Goal: Task Accomplishment & Management: Manage account settings

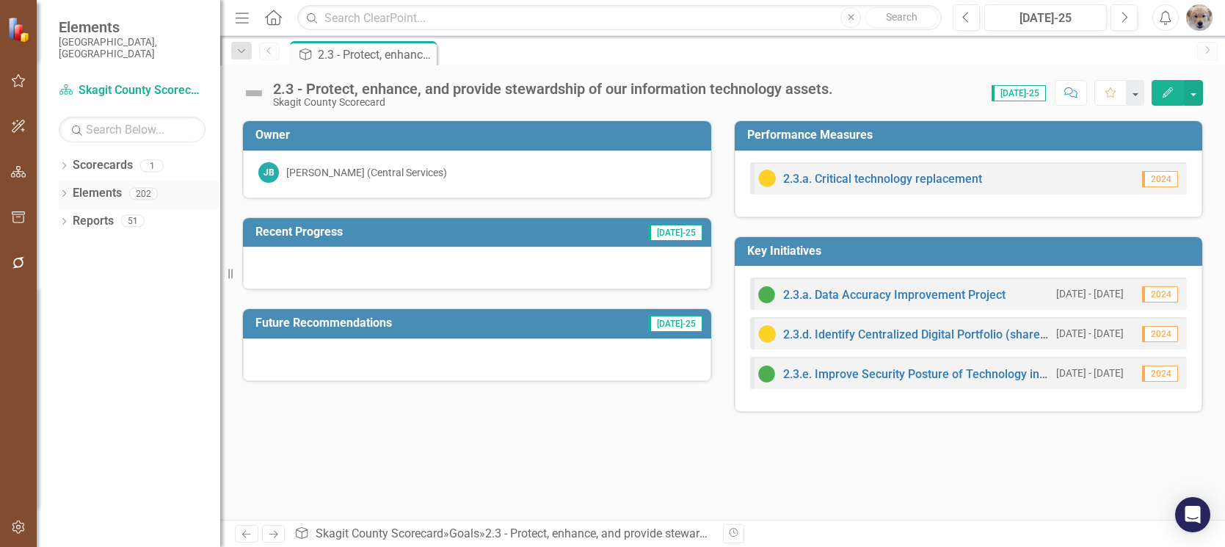
click at [65, 190] on icon at bounding box center [64, 193] width 4 height 7
click at [70, 272] on div "Dropdown" at bounding box center [71, 278] width 10 height 12
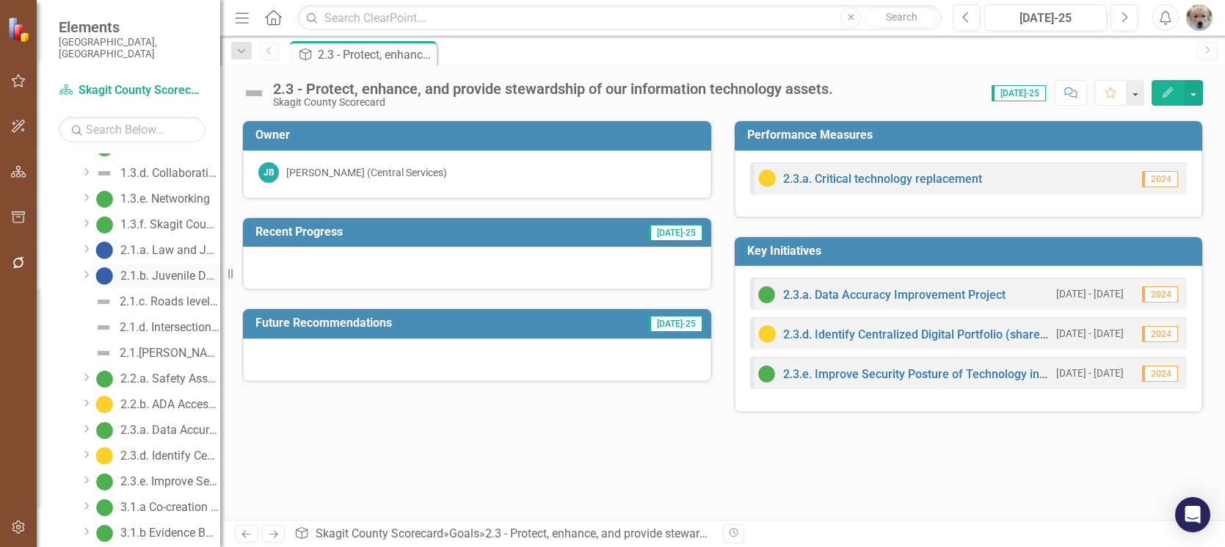
scroll to position [440, 0]
click at [172, 291] on div "2.1.c. Roads level of service" at bounding box center [170, 297] width 101 height 13
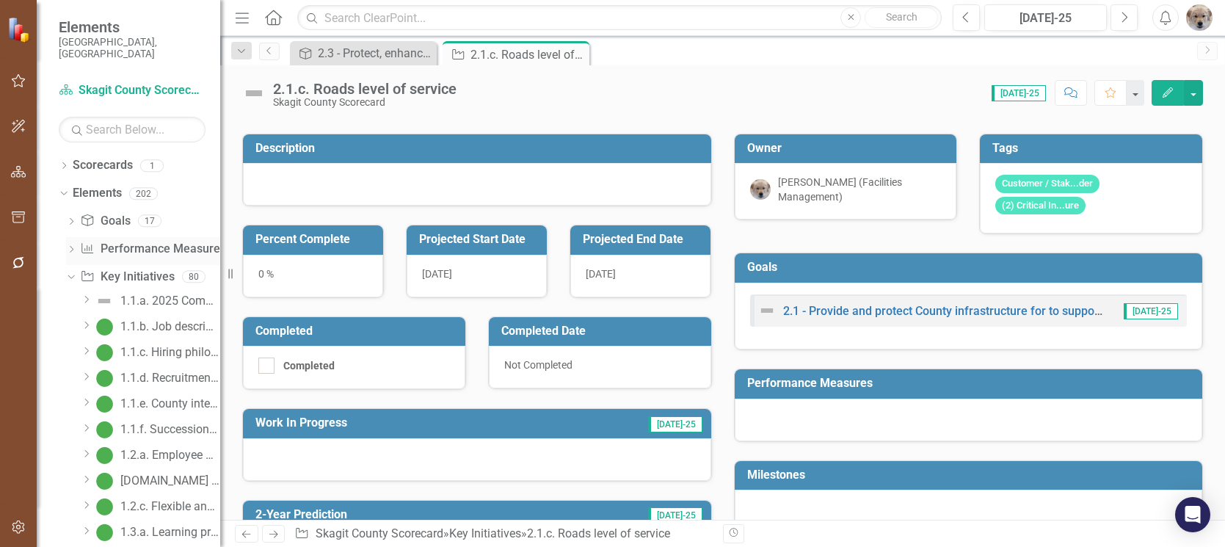
click at [73, 247] on icon "Dropdown" at bounding box center [71, 251] width 10 height 8
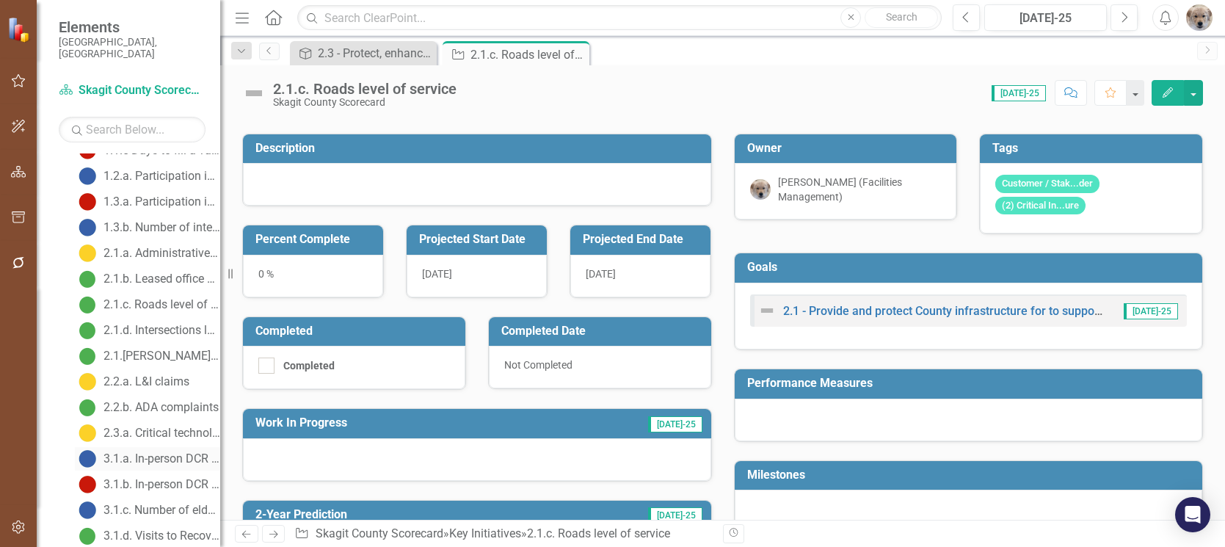
scroll to position [294, 0]
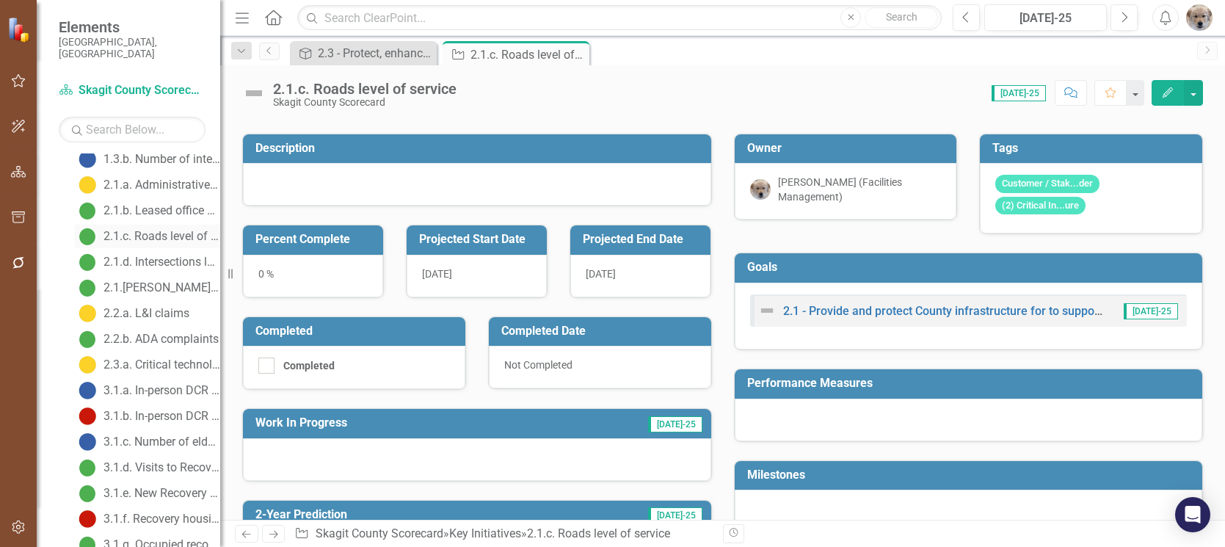
click at [158, 230] on div "2.1.c. Roads level of service" at bounding box center [162, 236] width 117 height 13
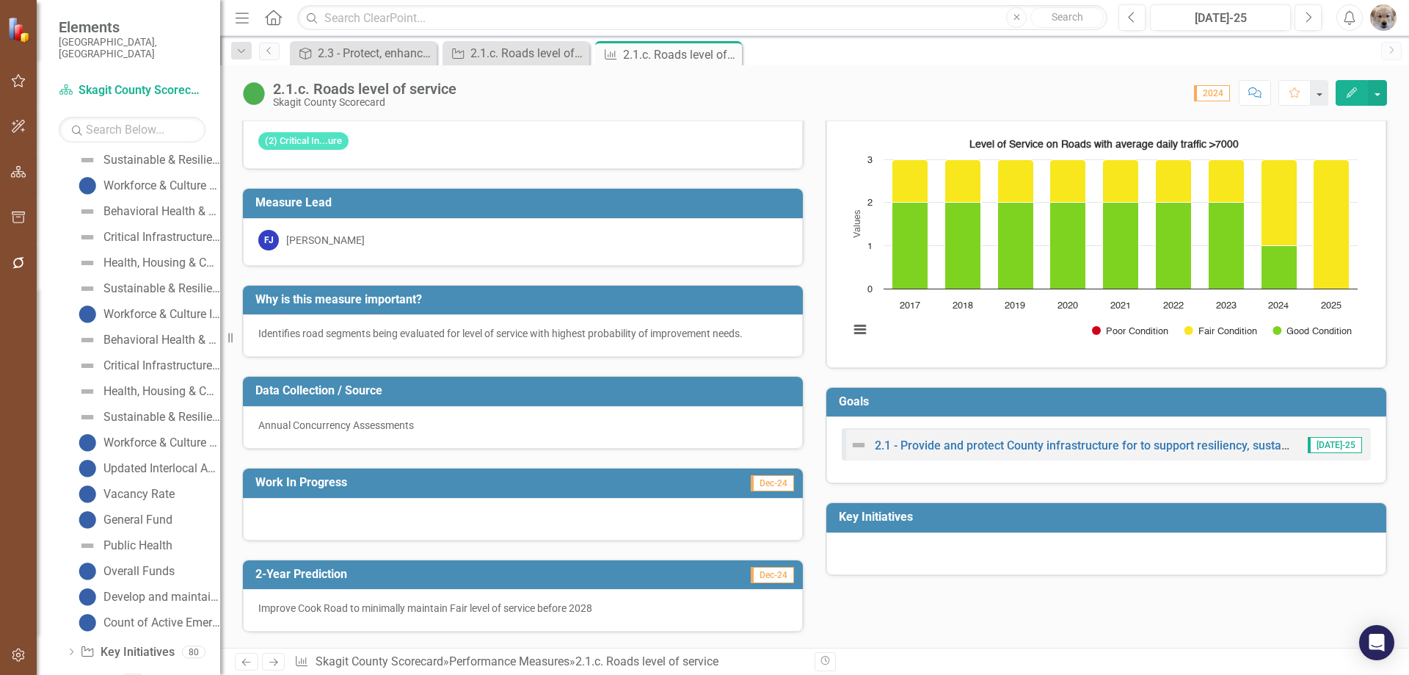
scroll to position [2331, 0]
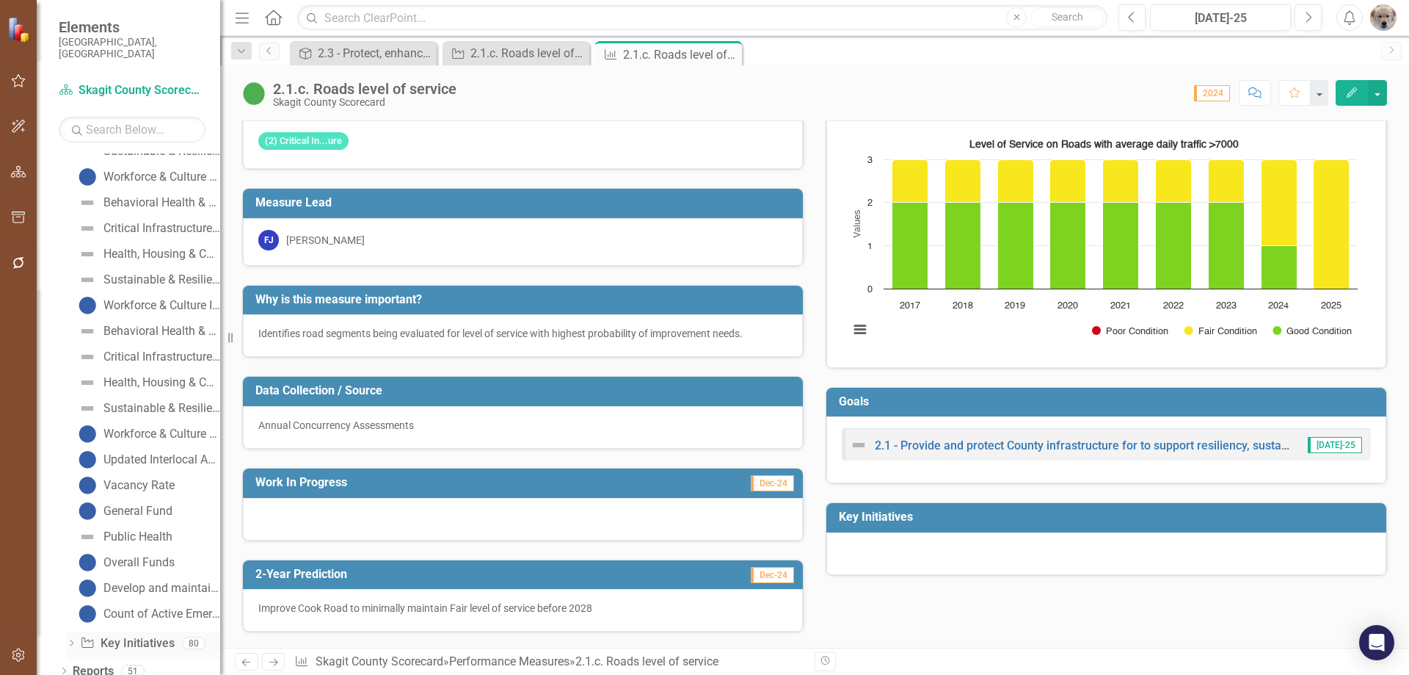
click at [74, 546] on icon "Dropdown" at bounding box center [71, 644] width 10 height 8
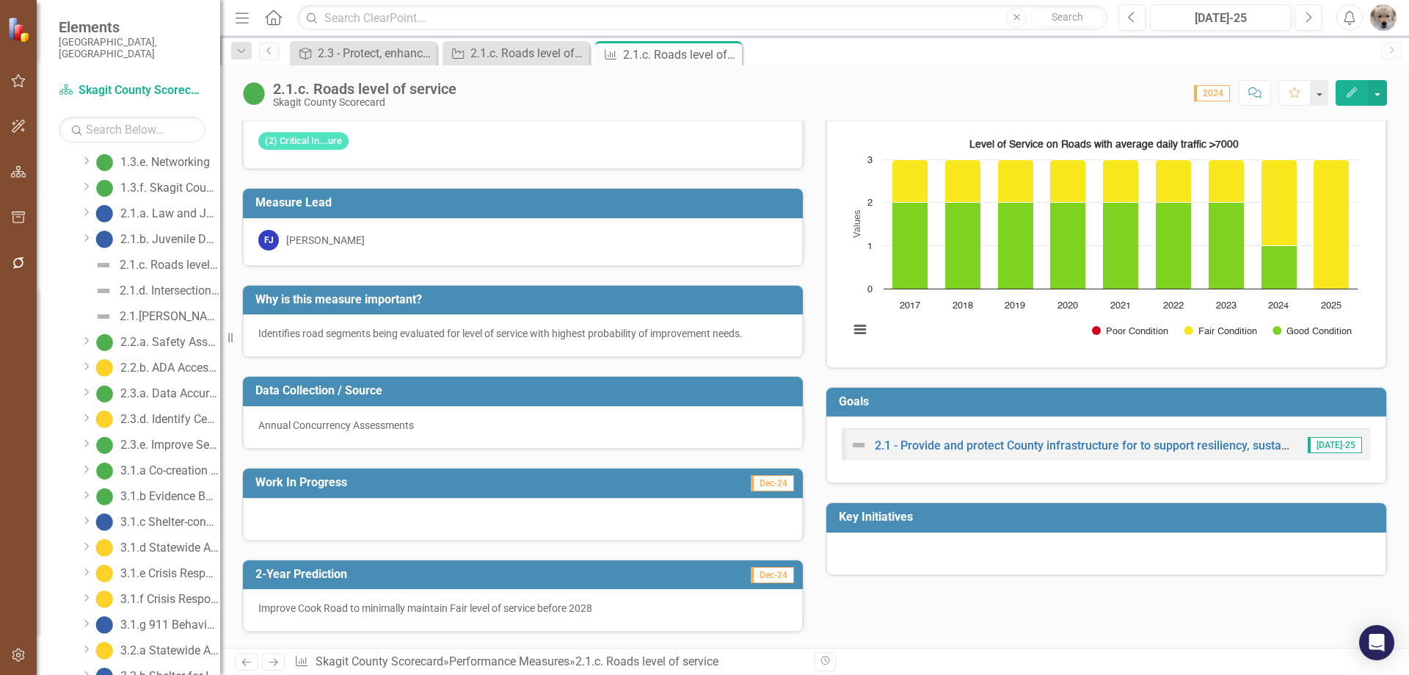
scroll to position [441, 0]
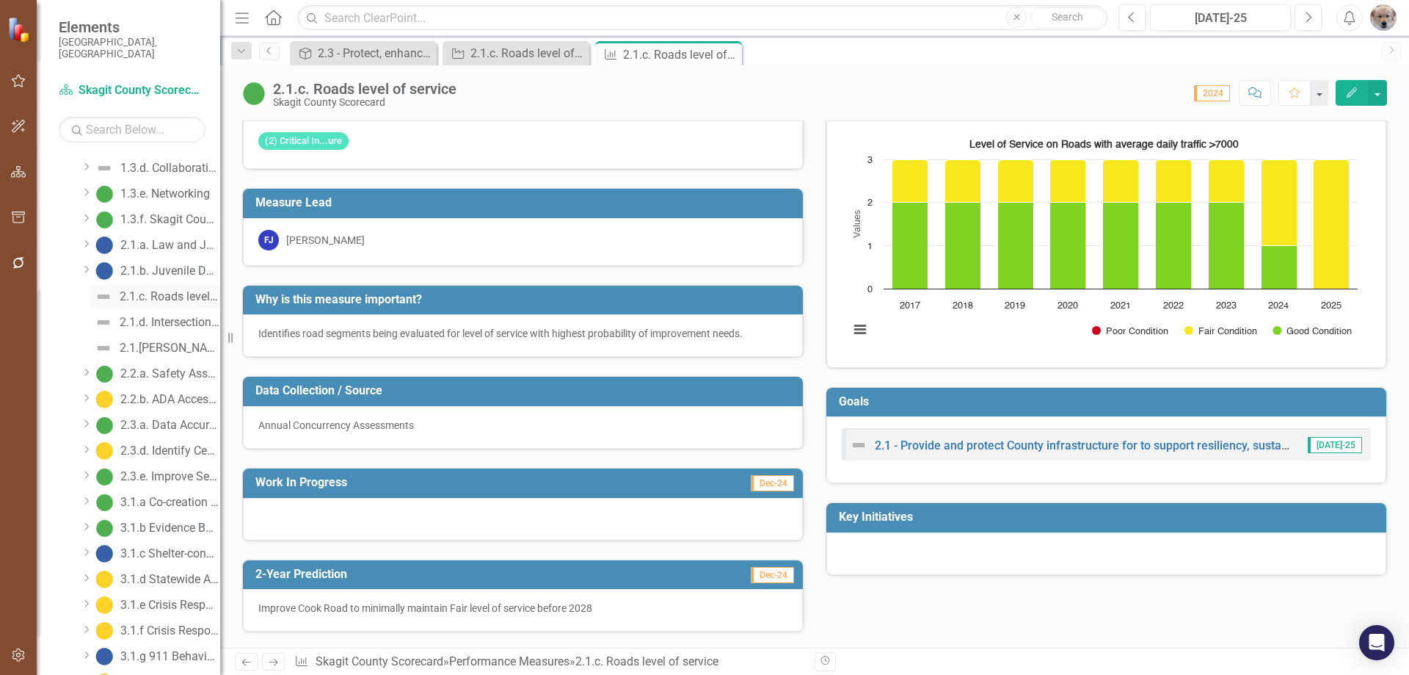
click at [162, 290] on div "2.1.c. Roads level of service" at bounding box center [170, 296] width 101 height 13
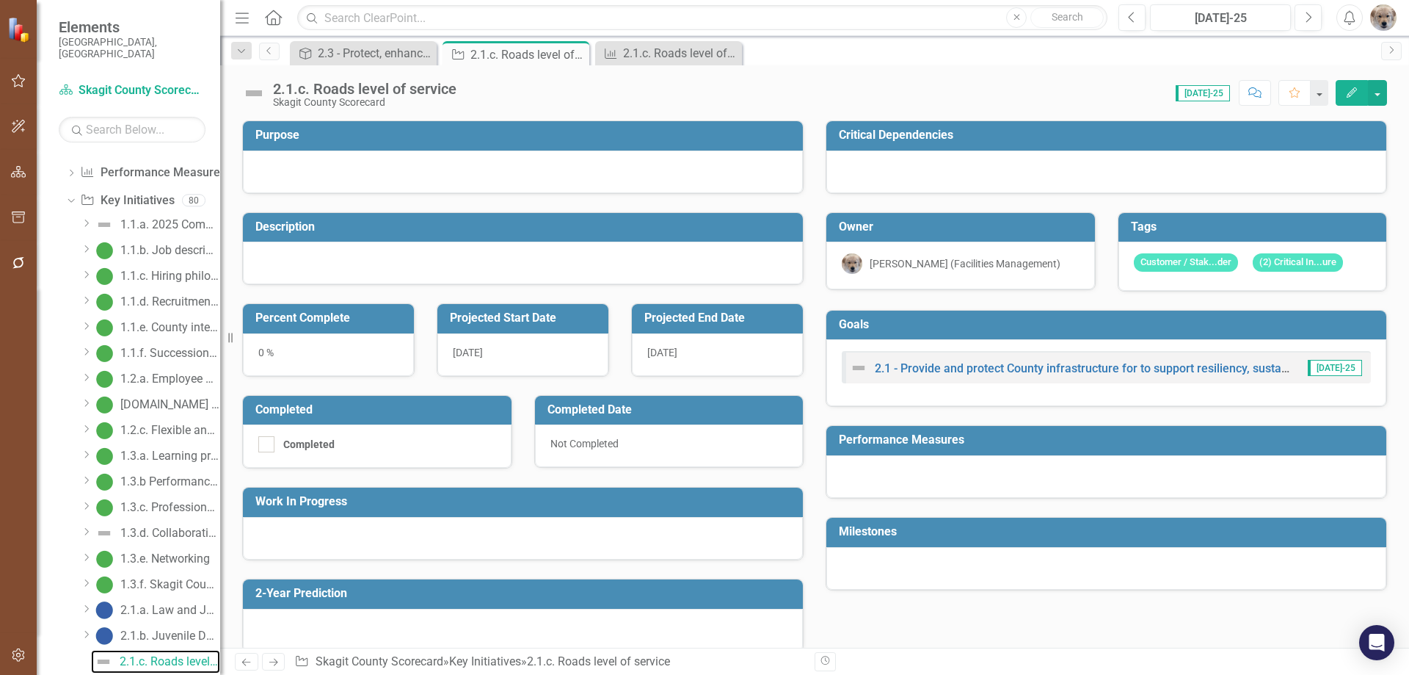
scroll to position [62, 0]
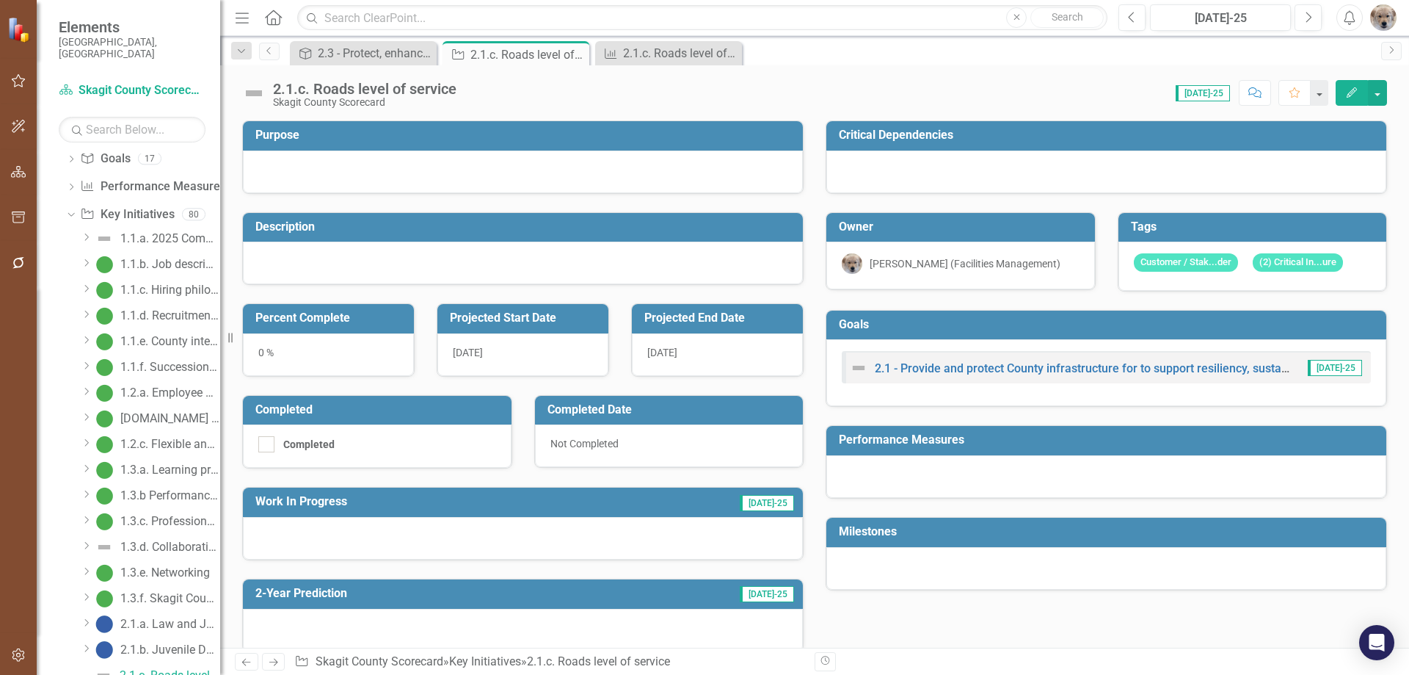
click at [1224, 90] on icon "Edit" at bounding box center [1352, 92] width 13 height 10
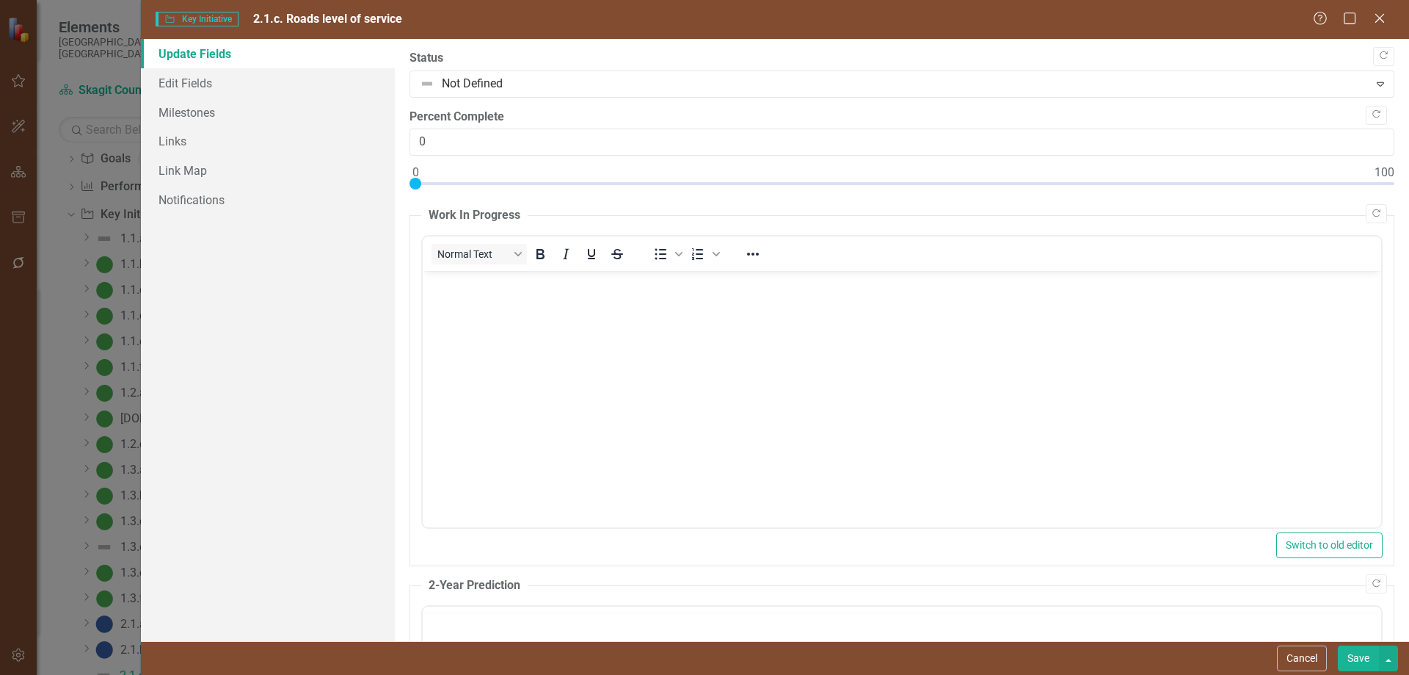
scroll to position [0, 0]
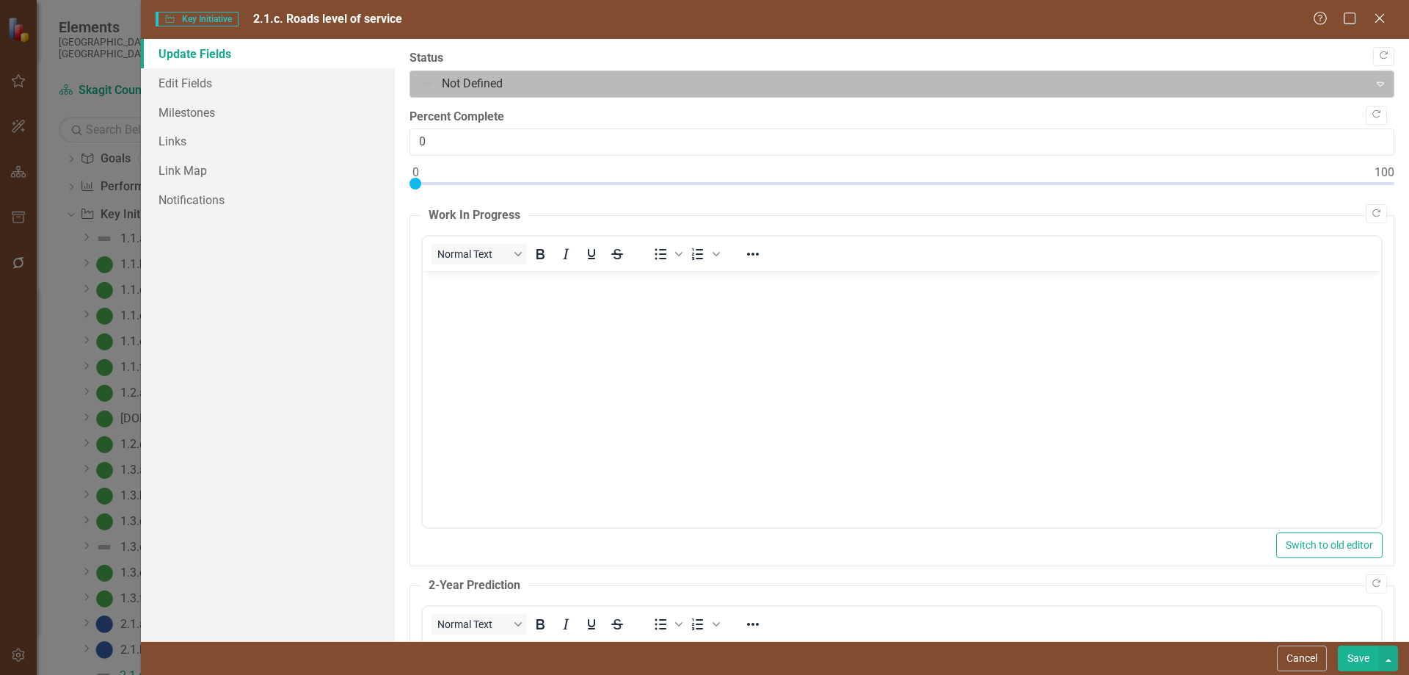
click at [429, 81] on div at bounding box center [890, 84] width 940 height 20
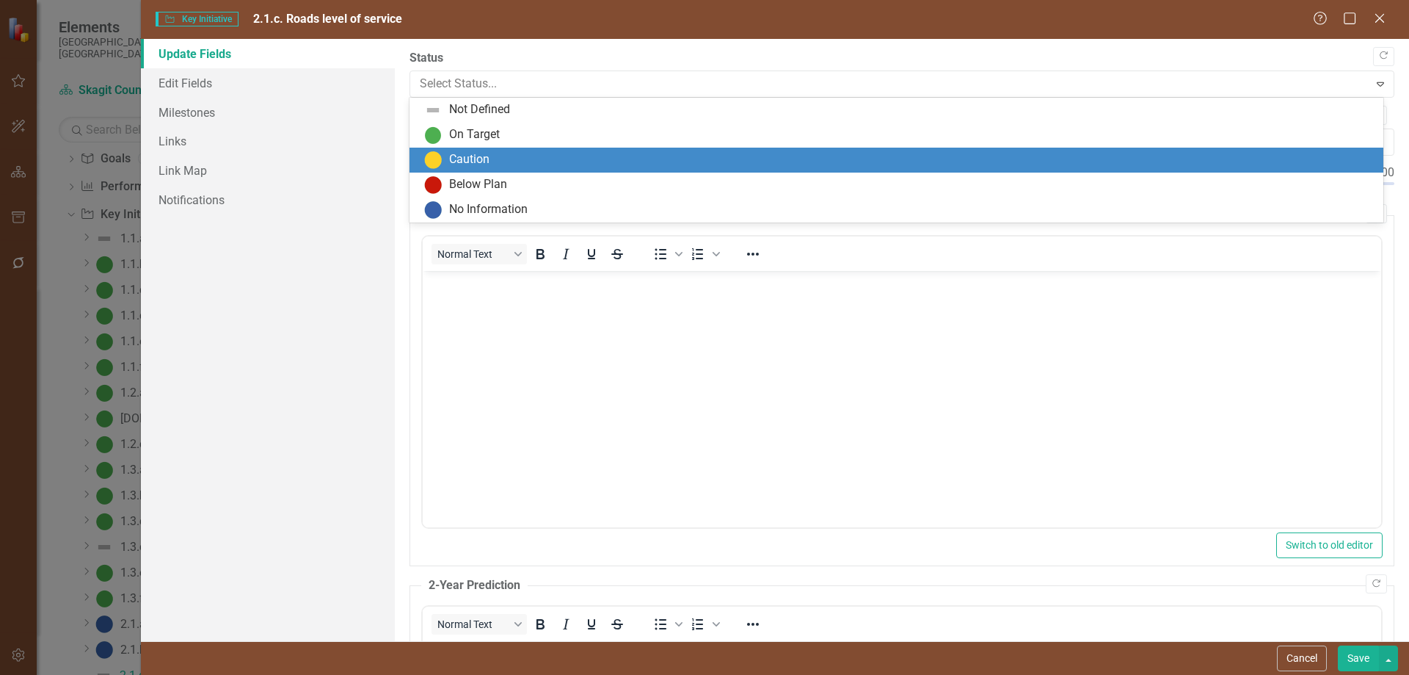
click at [439, 159] on img at bounding box center [433, 160] width 18 height 18
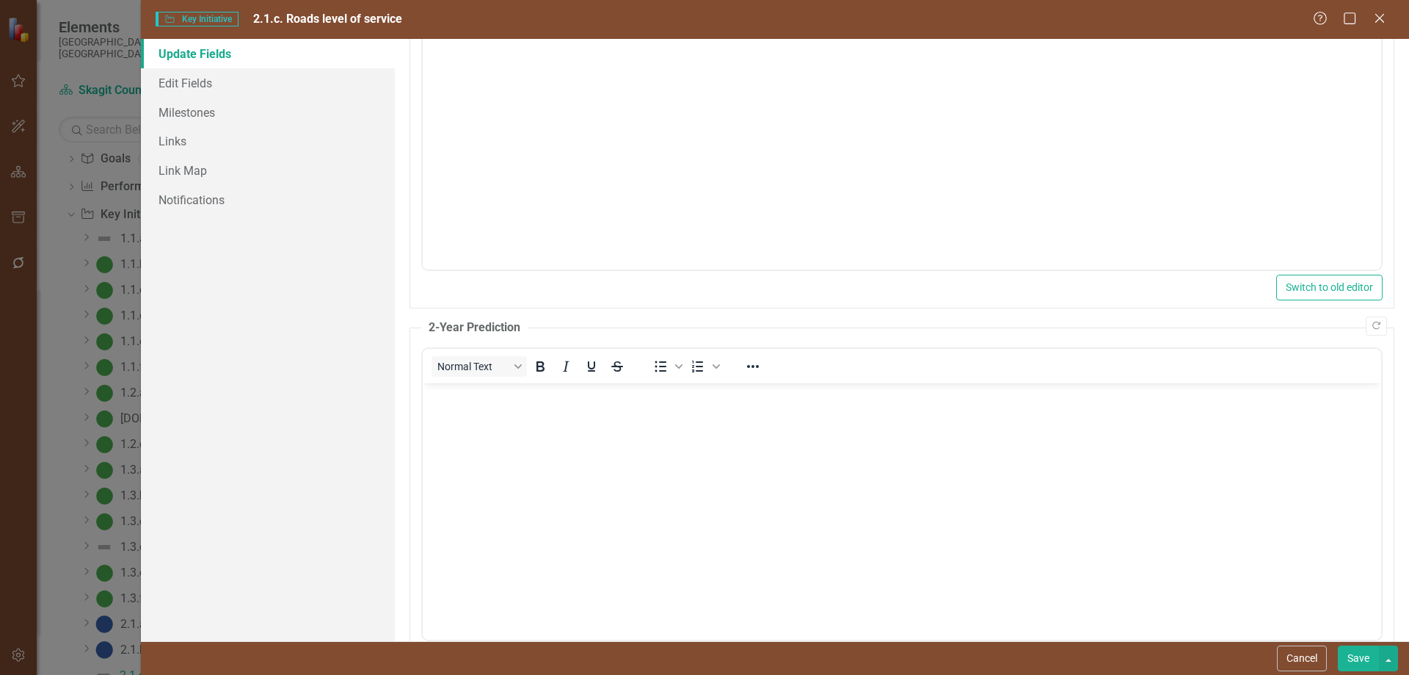
scroll to position [294, 0]
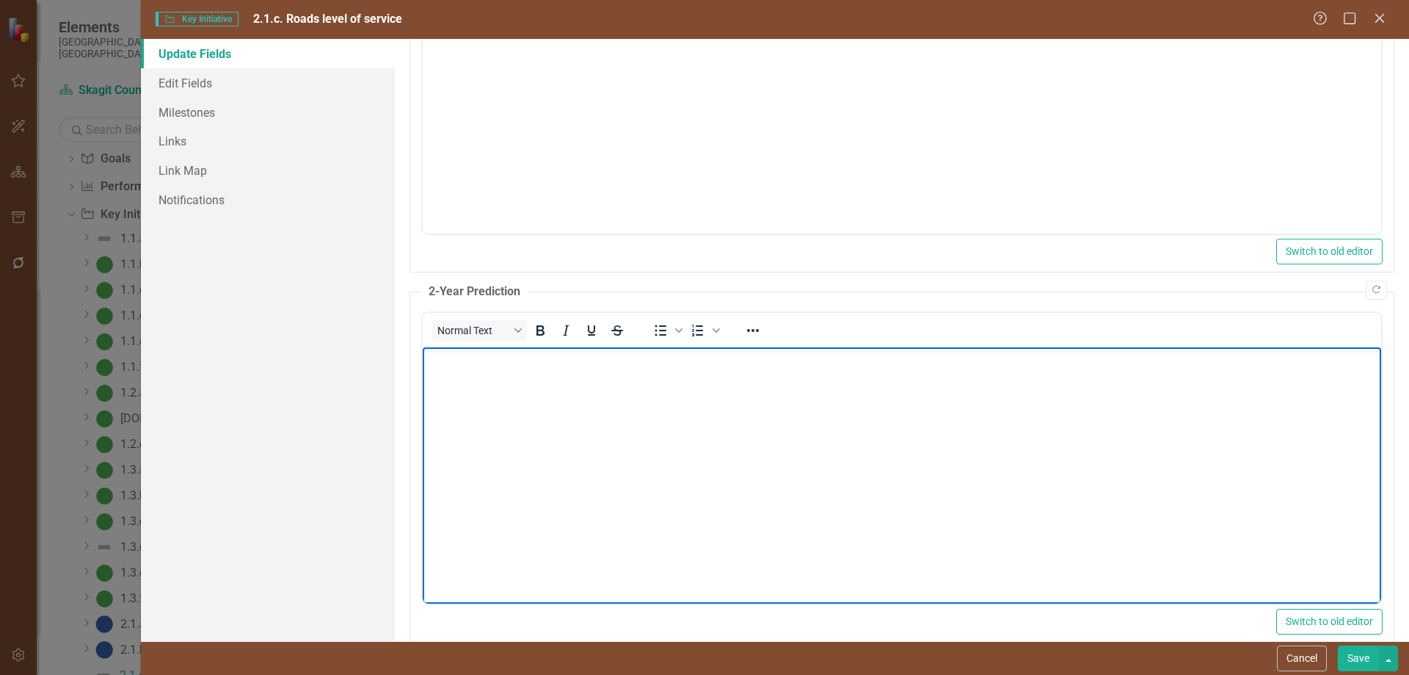
click at [487, 376] on body "Rich Text Area. Press ALT-0 for help." at bounding box center [901, 456] width 959 height 220
drag, startPoint x: 816, startPoint y: 358, endPoint x: 813, endPoint y: 371, distance: 12.8
click at [814, 369] on body "All three road sections able to provide fair level of service, which meets the …" at bounding box center [901, 456] width 959 height 220
click at [1056, 361] on p "All three road sections able to provide fair level of service, which meets the …" at bounding box center [901, 359] width 951 height 18
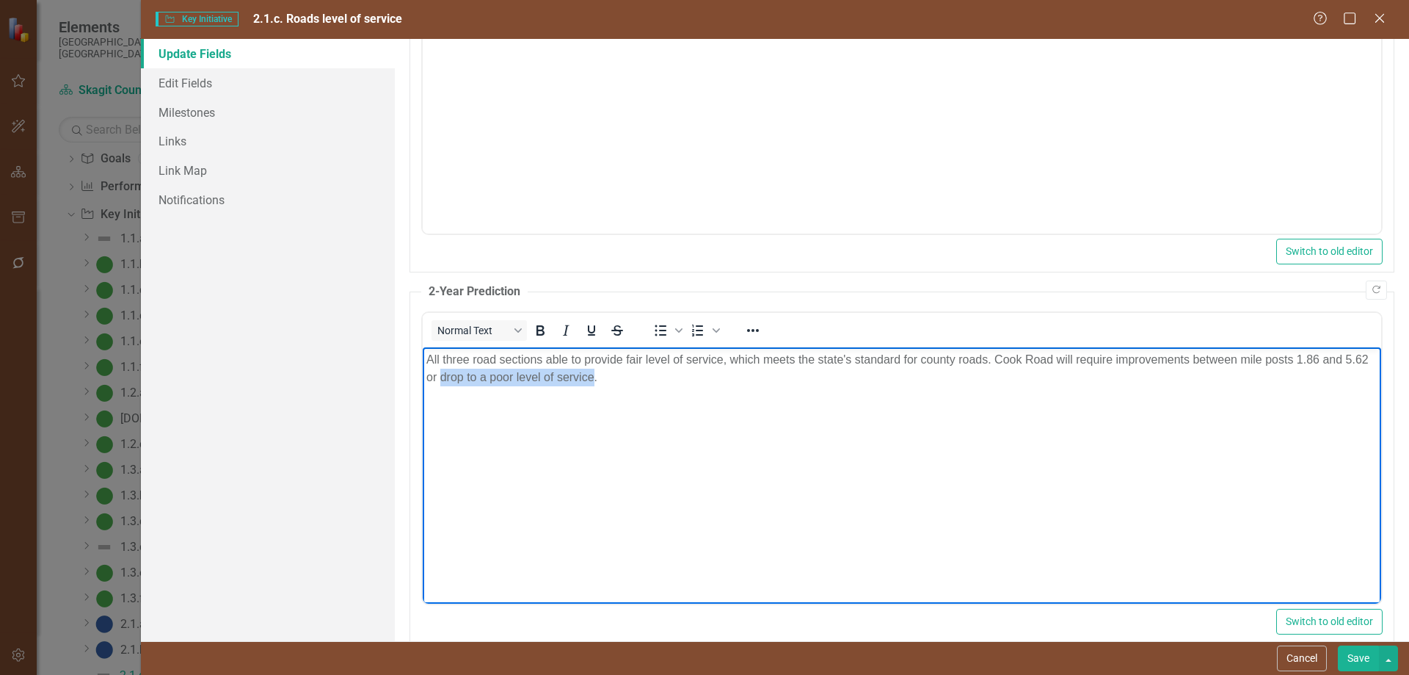
drag, startPoint x: 465, startPoint y: 377, endPoint x: 614, endPoint y: 376, distance: 149.8
click at [619, 374] on p "All three road sections able to provide fair level of service, which meets the …" at bounding box center [901, 367] width 951 height 35
drag, startPoint x: 1057, startPoint y: 358, endPoint x: 1045, endPoint y: 413, distance: 56.5
click at [1053, 376] on p "All three road sections able to provide fair level of service, which meets the …" at bounding box center [901, 367] width 951 height 35
drag, startPoint x: 464, startPoint y: 376, endPoint x: 463, endPoint y: 393, distance: 17.6
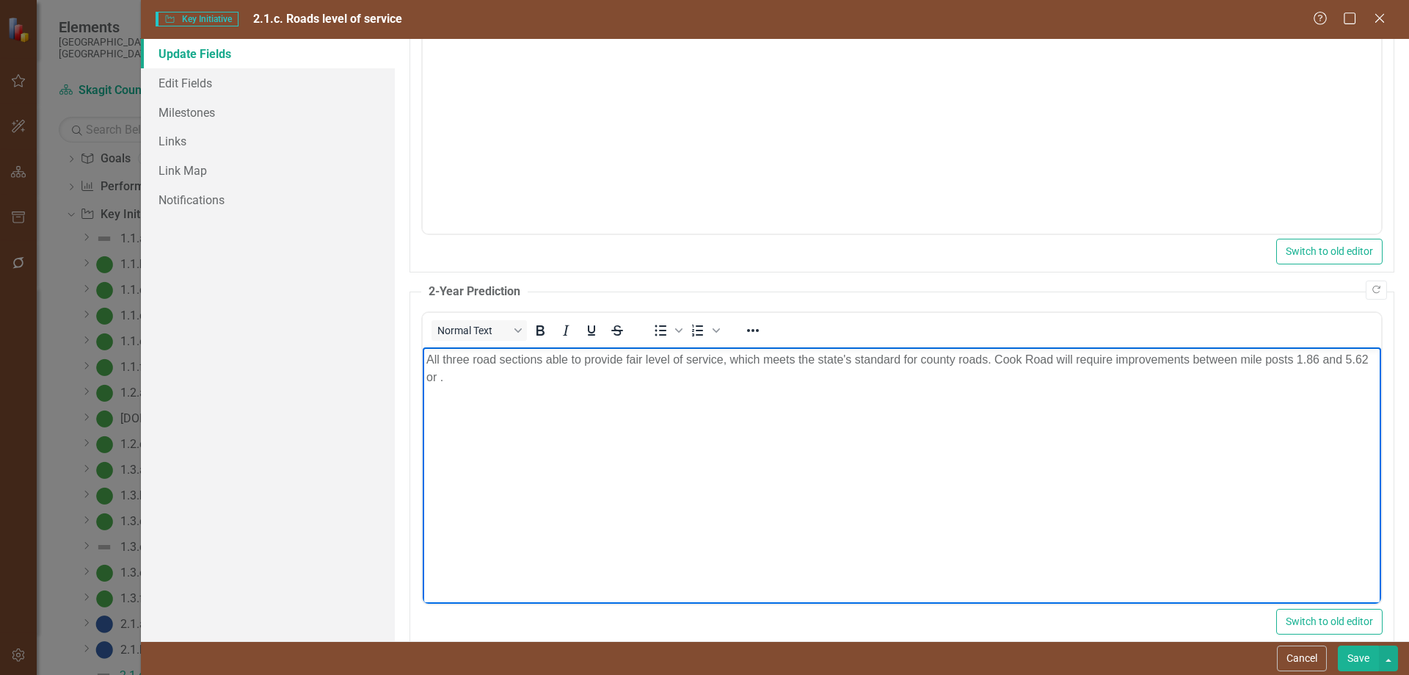
click at [464, 377] on p "All three road sections able to provide fair level of service, which meets the …" at bounding box center [901, 367] width 951 height 35
drag, startPoint x: 467, startPoint y: 376, endPoint x: 513, endPoint y: 378, distance: 46.3
click at [513, 378] on p "All three road sections able to provide fair level of service, which meets the …" at bounding box center [901, 367] width 951 height 35
click at [996, 360] on p "All three road sections able to provide fair level of service, which meets the …" at bounding box center [901, 367] width 951 height 35
drag, startPoint x: 605, startPoint y: 378, endPoint x: 620, endPoint y: 413, distance: 38.2
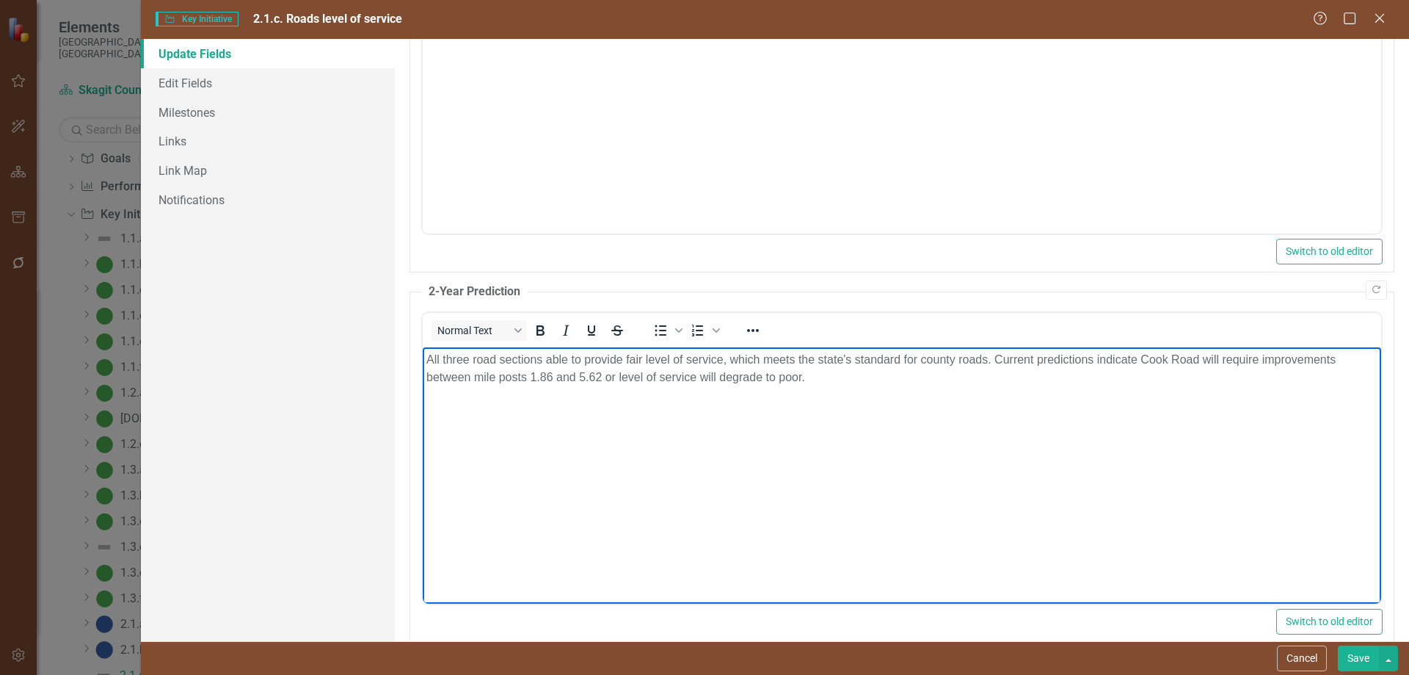
click at [606, 383] on p "All three road sections able to provide fair level of service, which meets the …" at bounding box center [901, 367] width 951 height 35
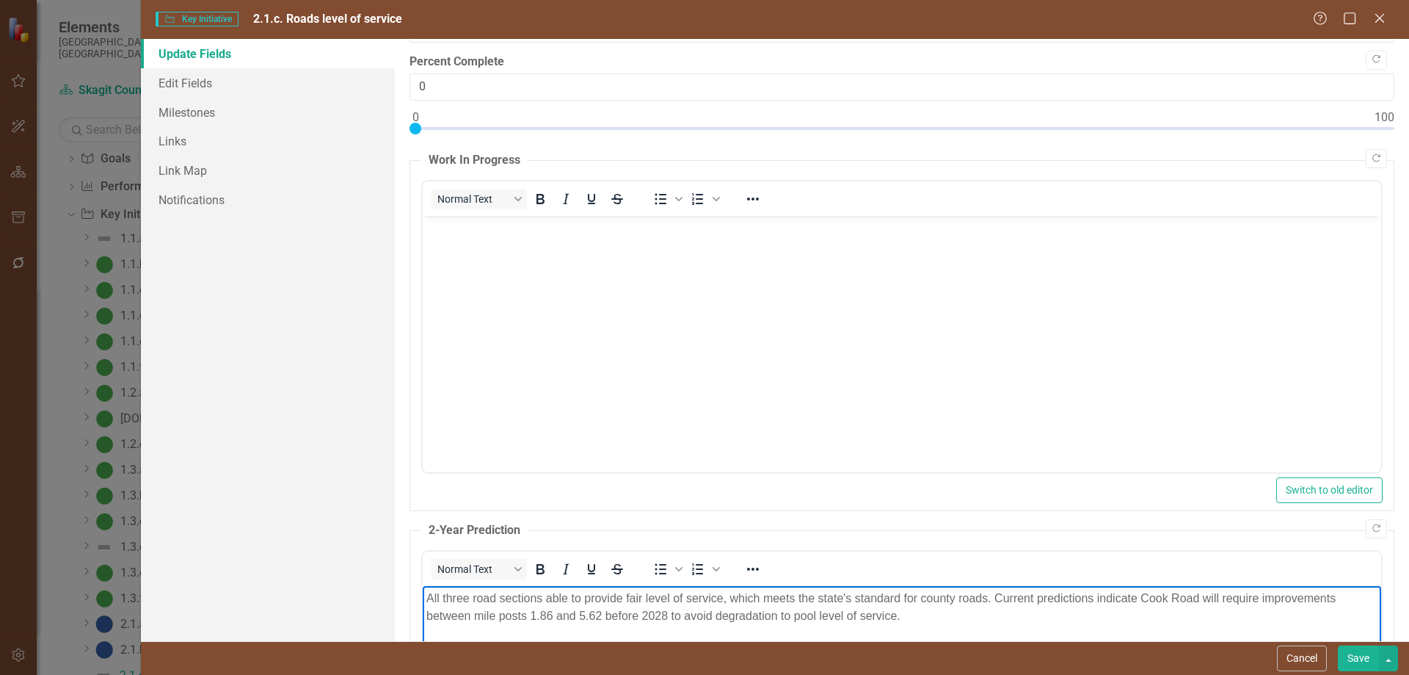
scroll to position [0, 0]
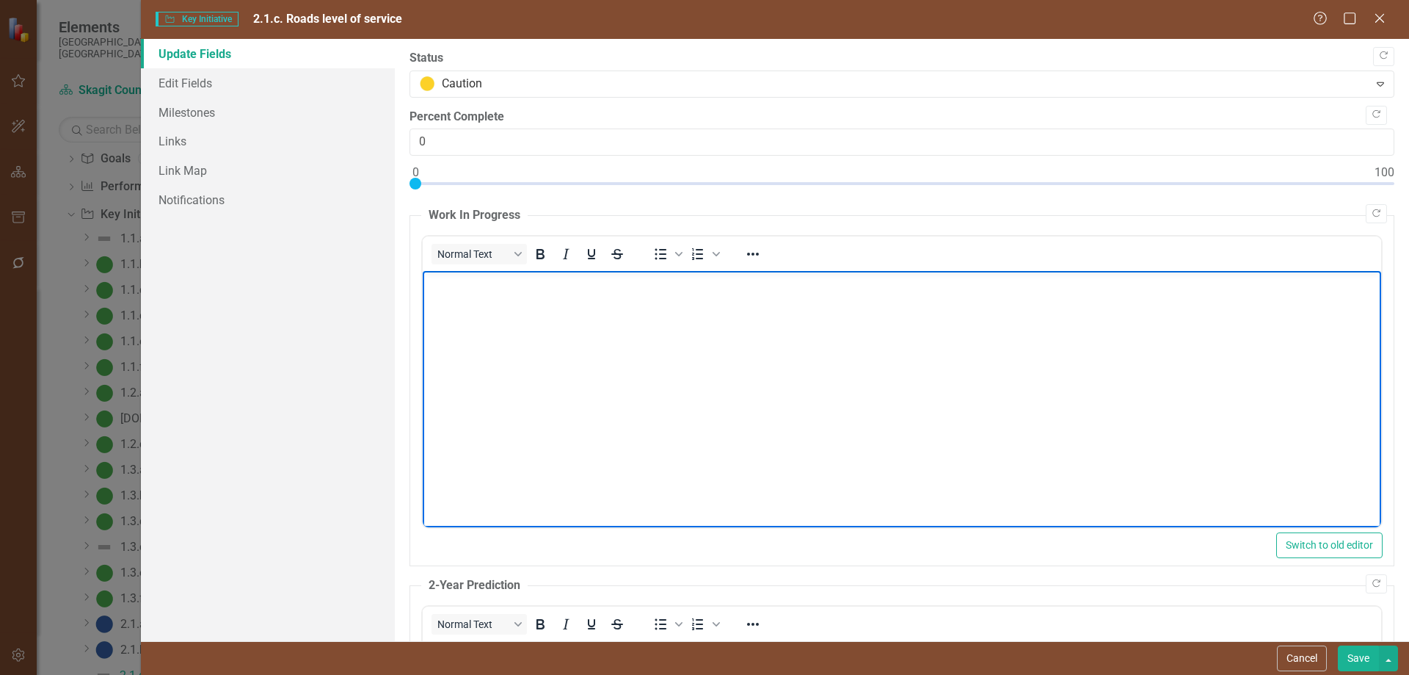
click at [479, 293] on body "Rich Text Area. Press ALT-0 for help." at bounding box center [901, 381] width 959 height 220
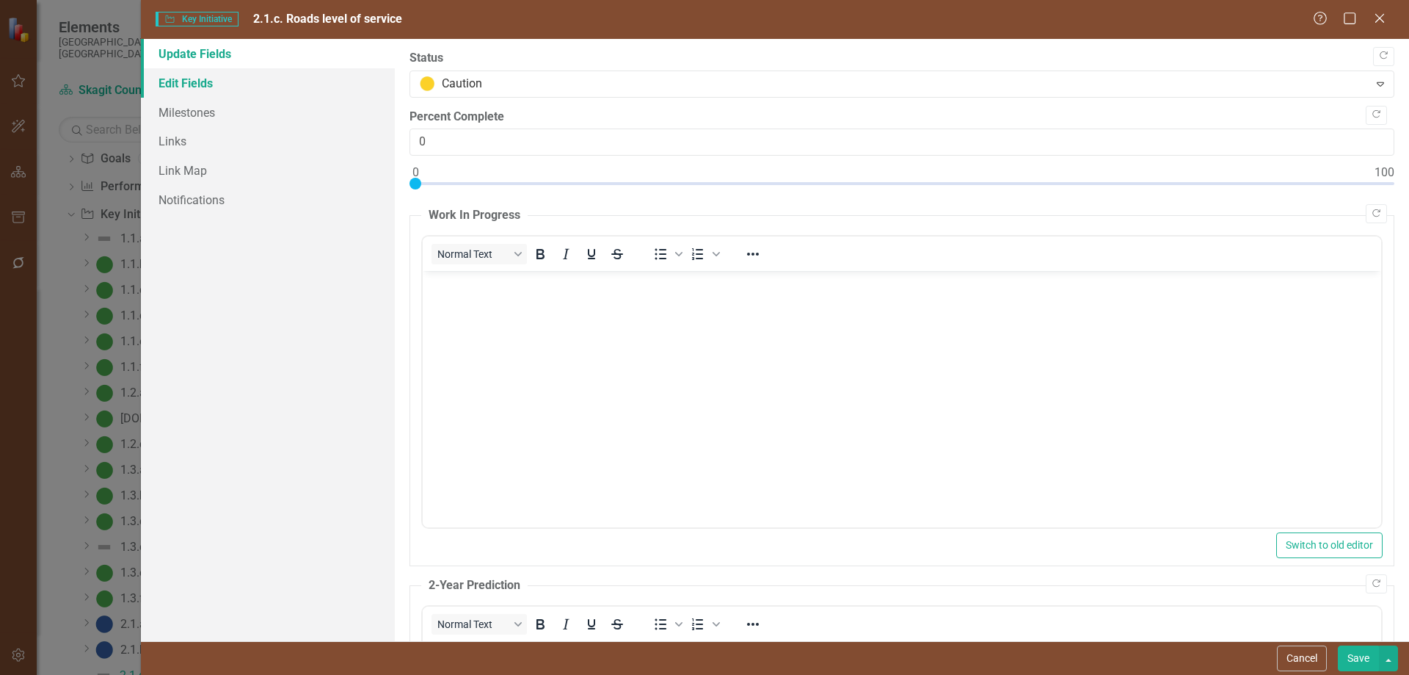
click at [181, 81] on link "Edit Fields" at bounding box center [268, 82] width 254 height 29
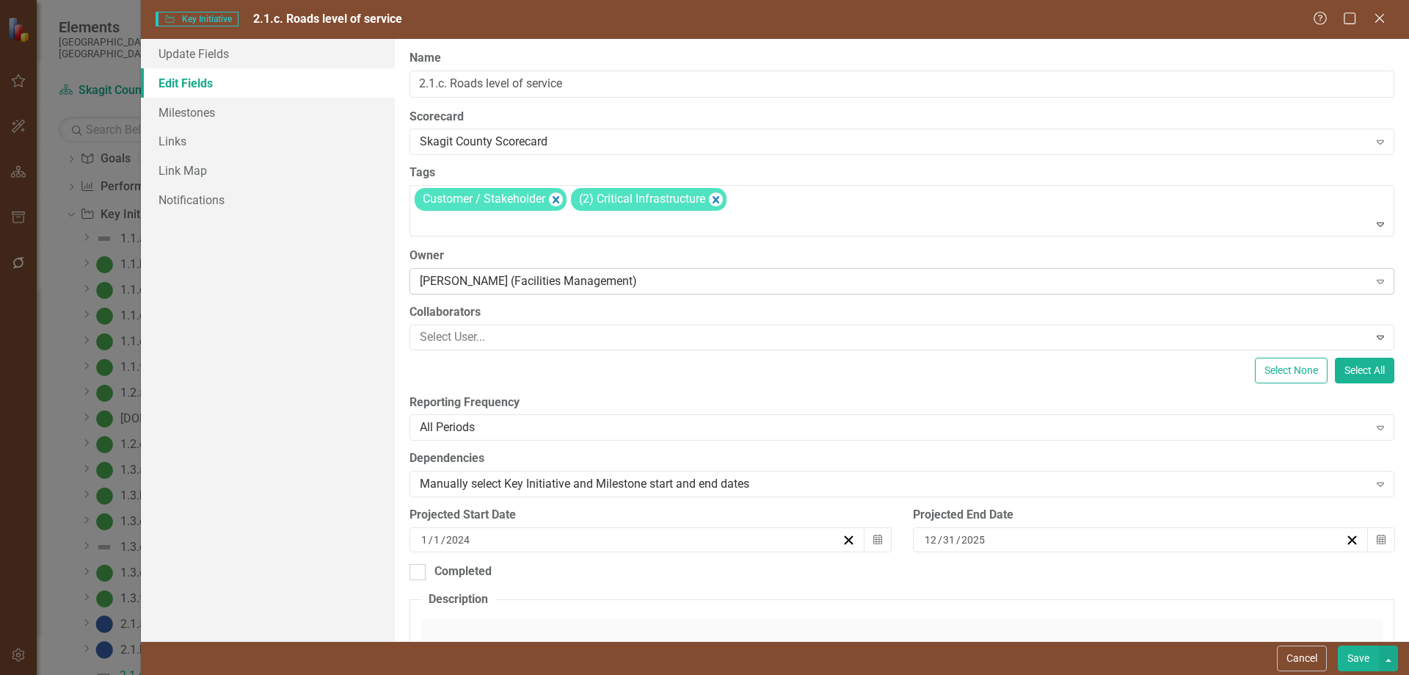
click at [1224, 282] on icon at bounding box center [1380, 282] width 7 height 4
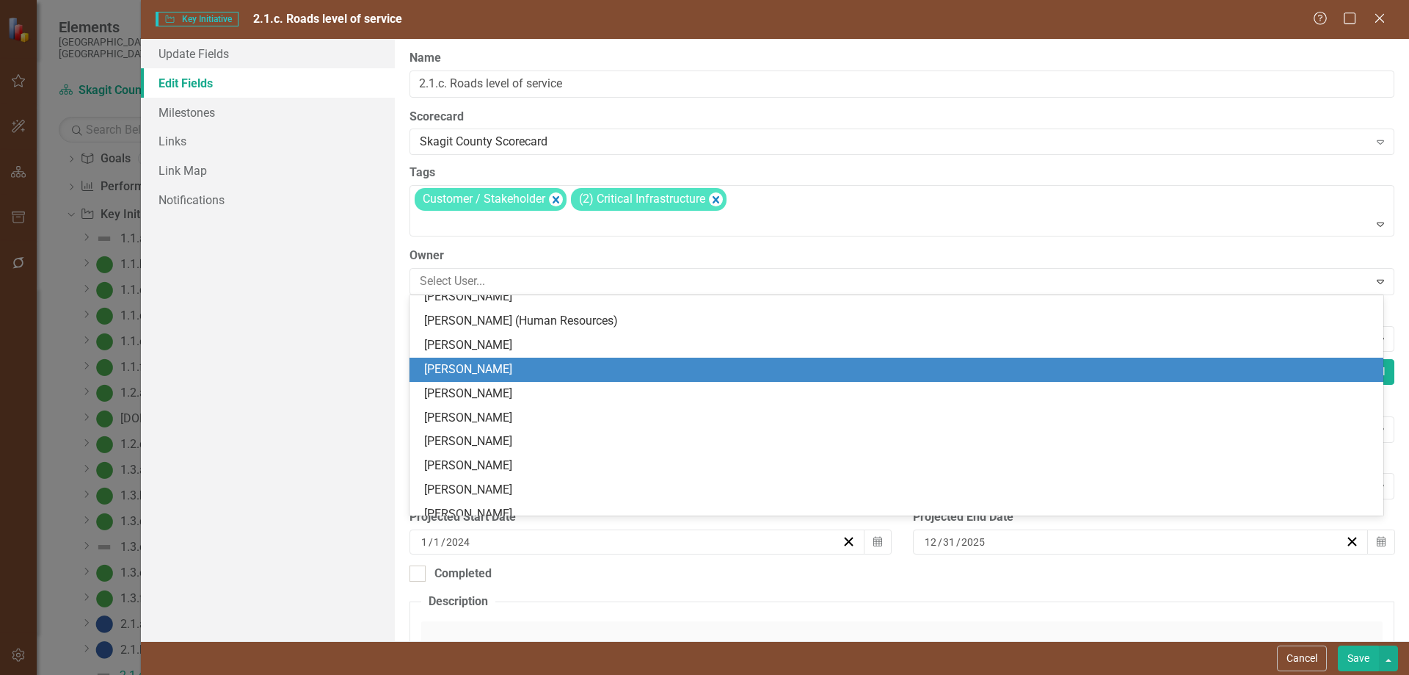
scroll to position [514, 0]
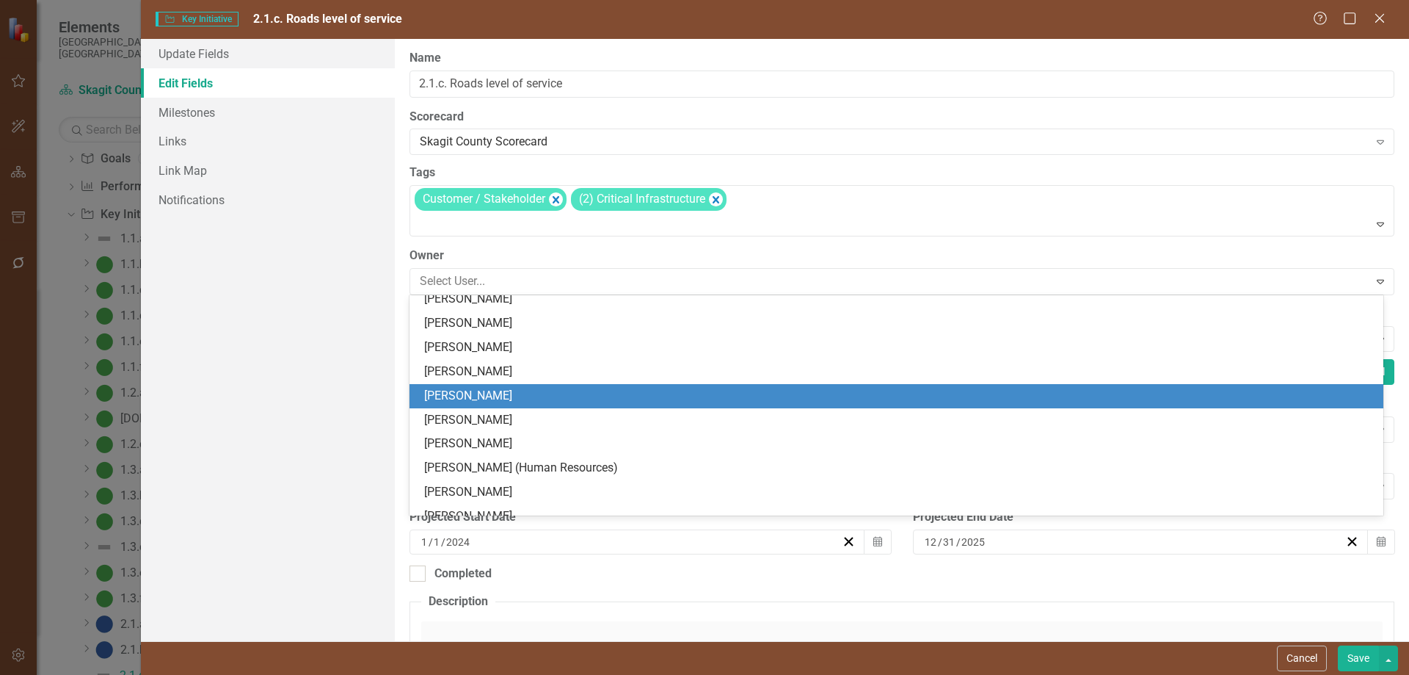
click at [504, 397] on div "[PERSON_NAME]" at bounding box center [899, 396] width 951 height 17
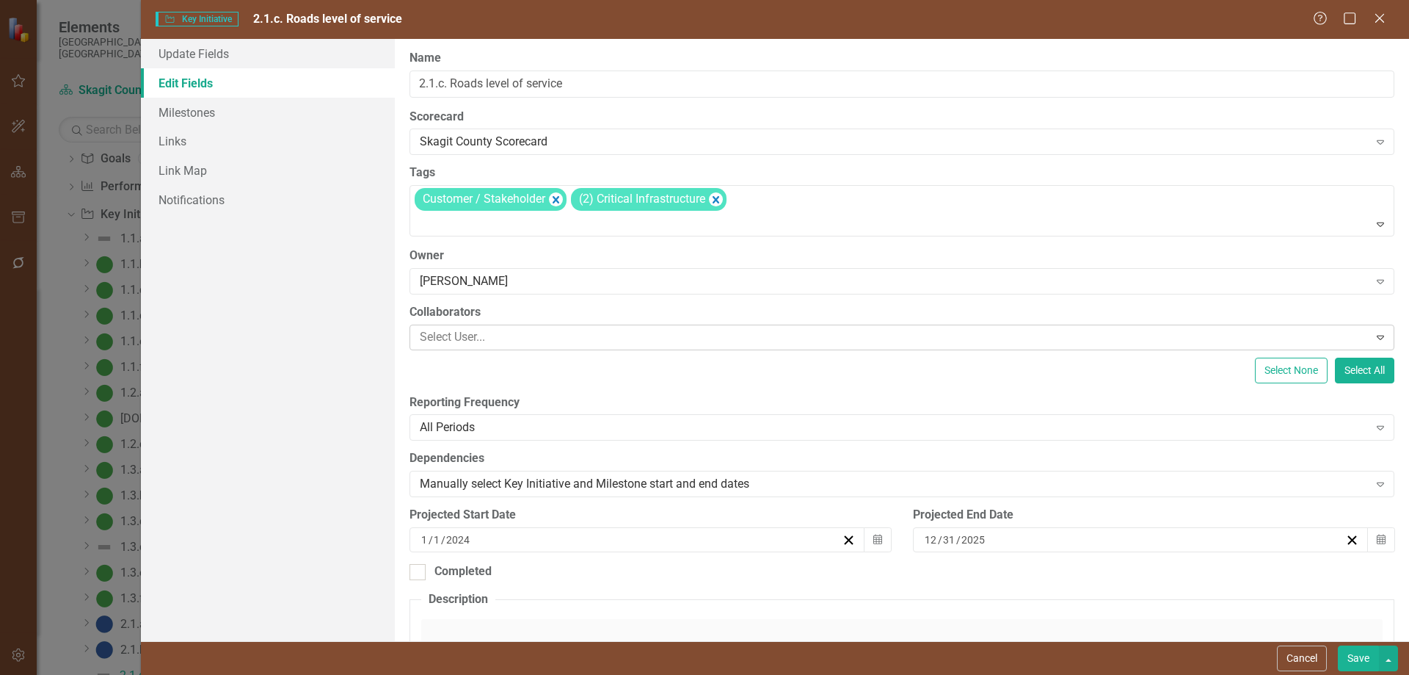
click at [1224, 335] on icon "Expand" at bounding box center [1380, 337] width 15 height 12
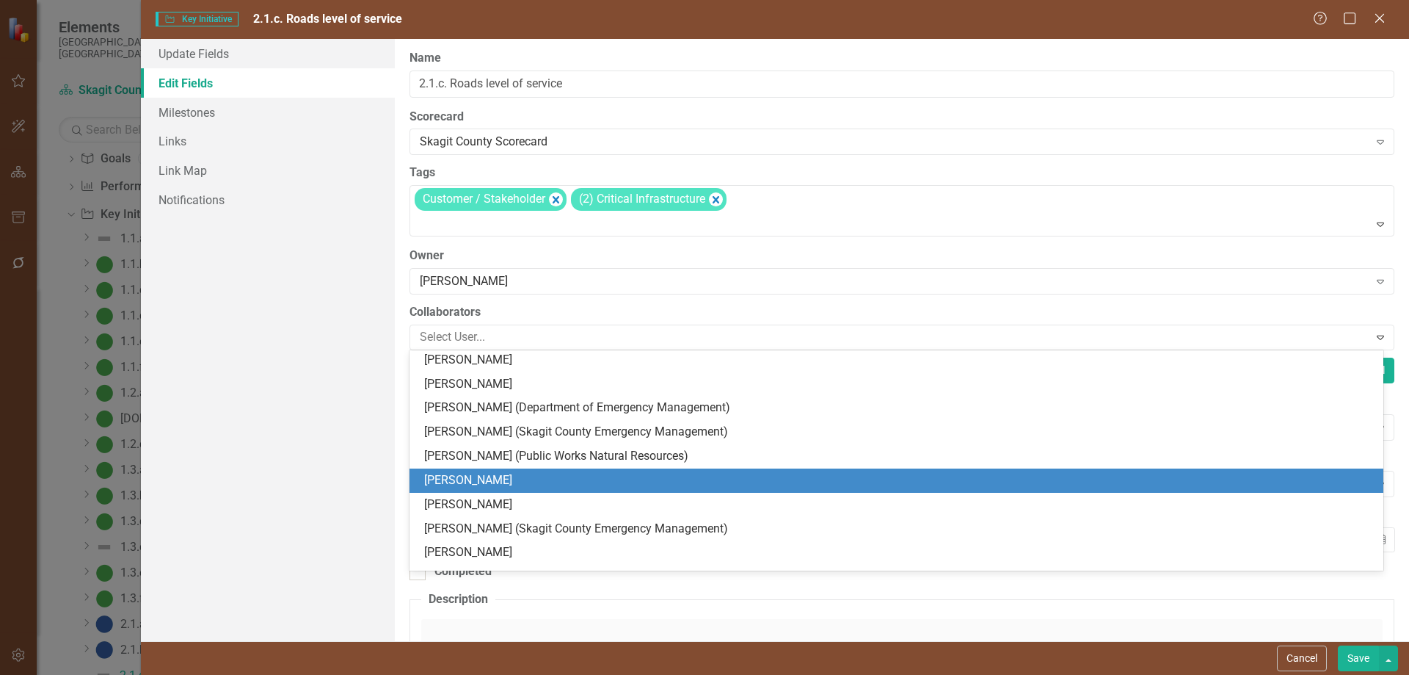
scroll to position [220, 0]
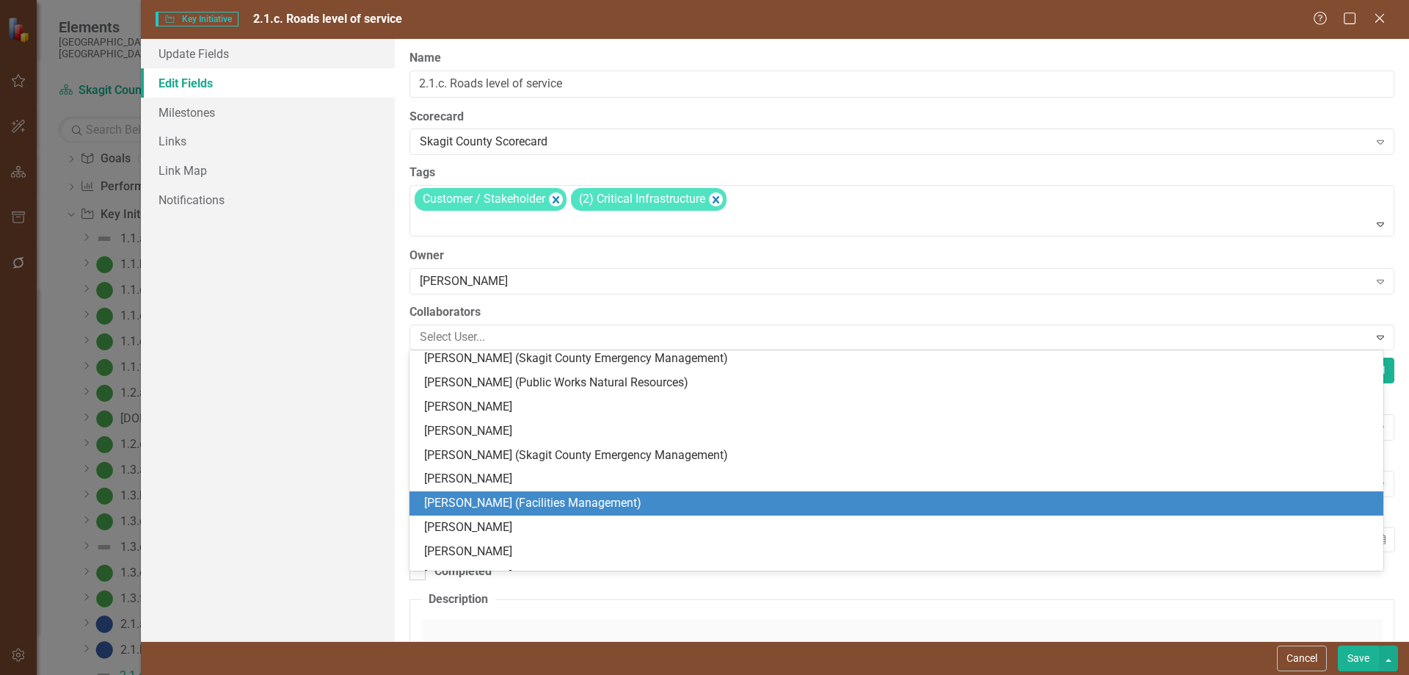
click at [739, 499] on div "[PERSON_NAME] (Facilities Management)" at bounding box center [899, 503] width 951 height 17
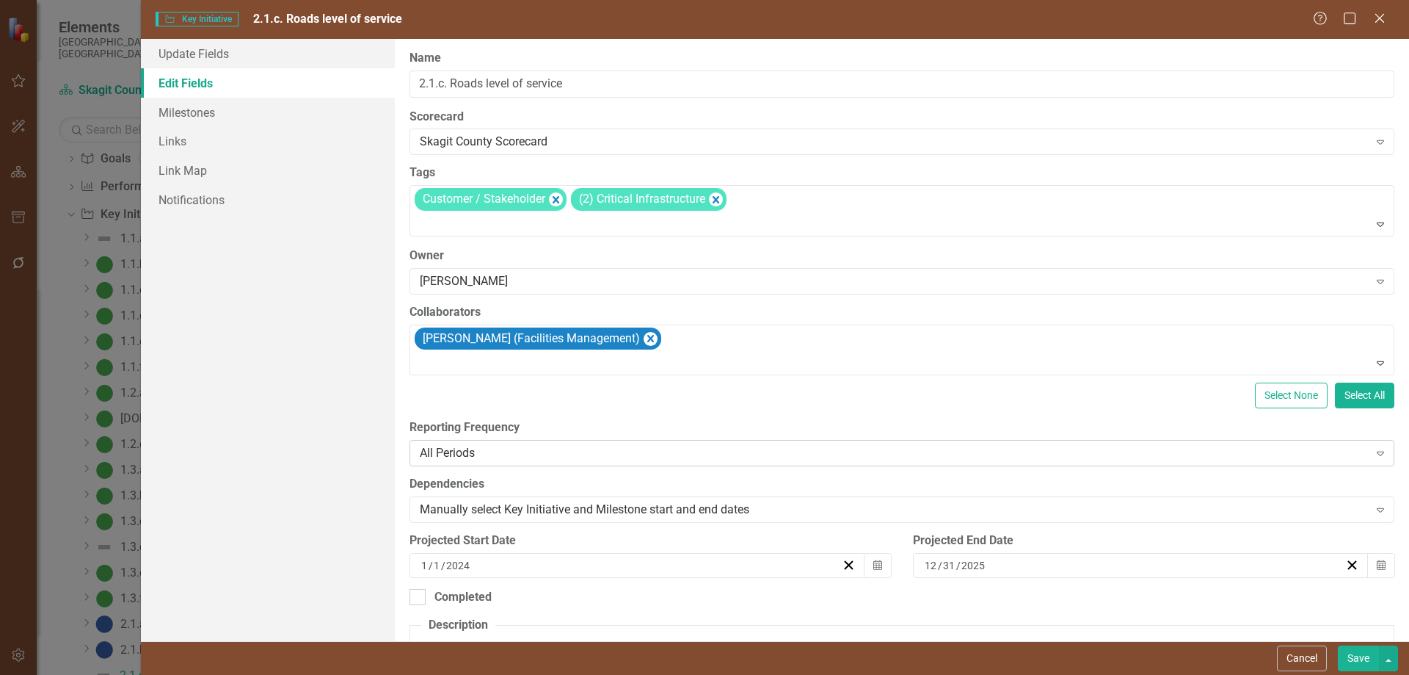
click at [1224, 454] on icon "Expand" at bounding box center [1380, 453] width 15 height 12
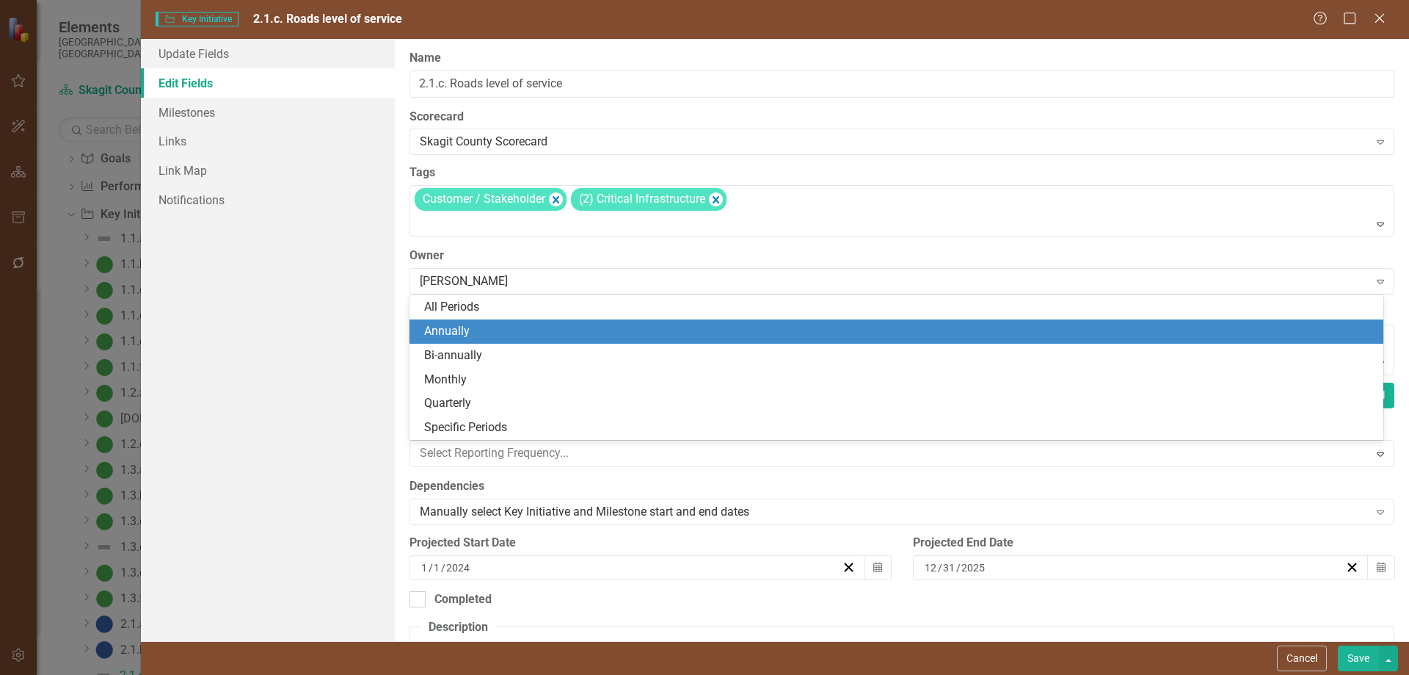
click at [458, 332] on div "Annually" at bounding box center [899, 331] width 951 height 17
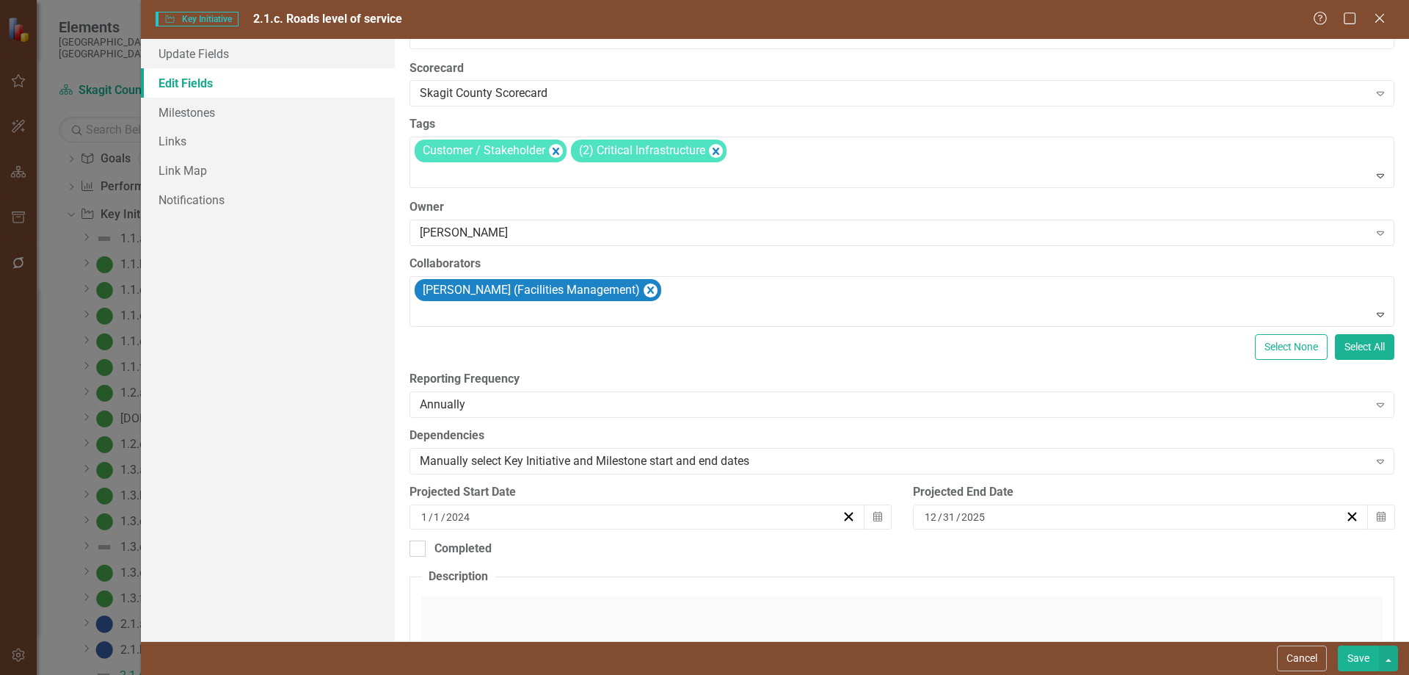
scroll to position [73, 0]
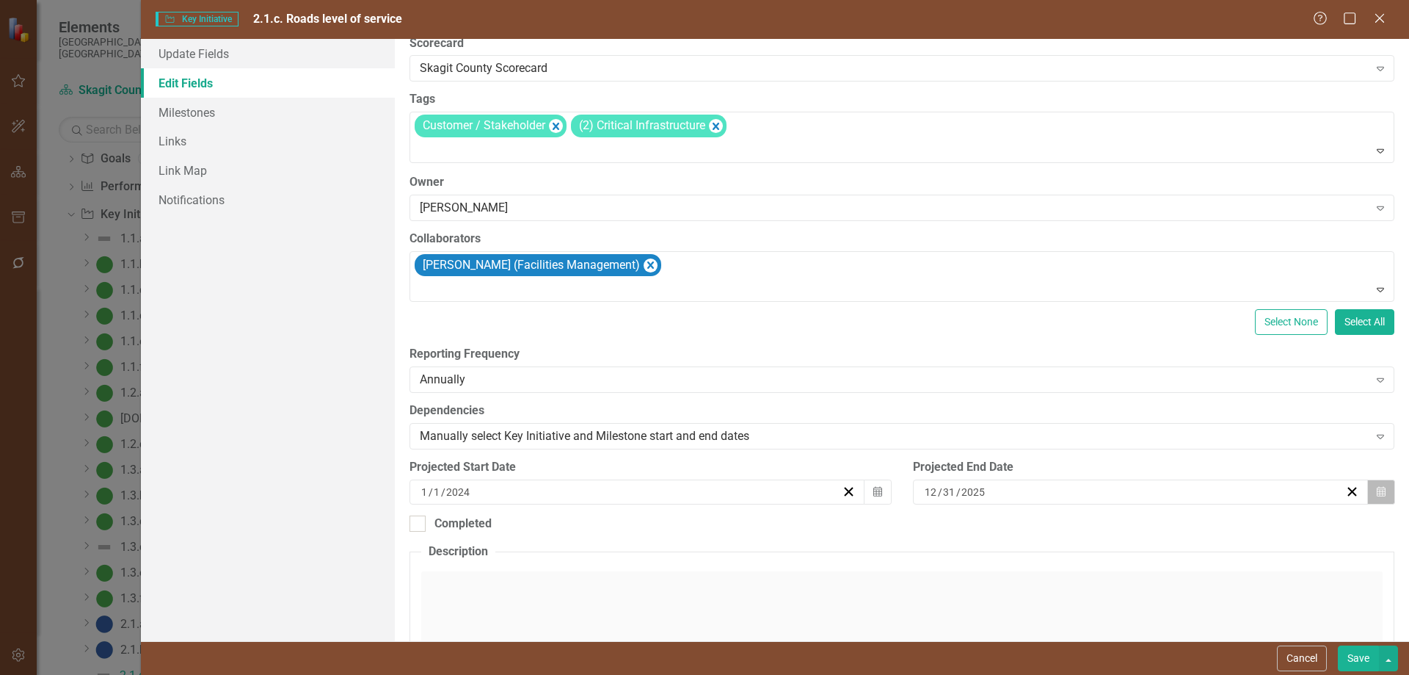
click at [1224, 490] on icon "Calendar" at bounding box center [1381, 492] width 9 height 10
click at [1224, 305] on button "»" at bounding box center [1244, 304] width 32 height 32
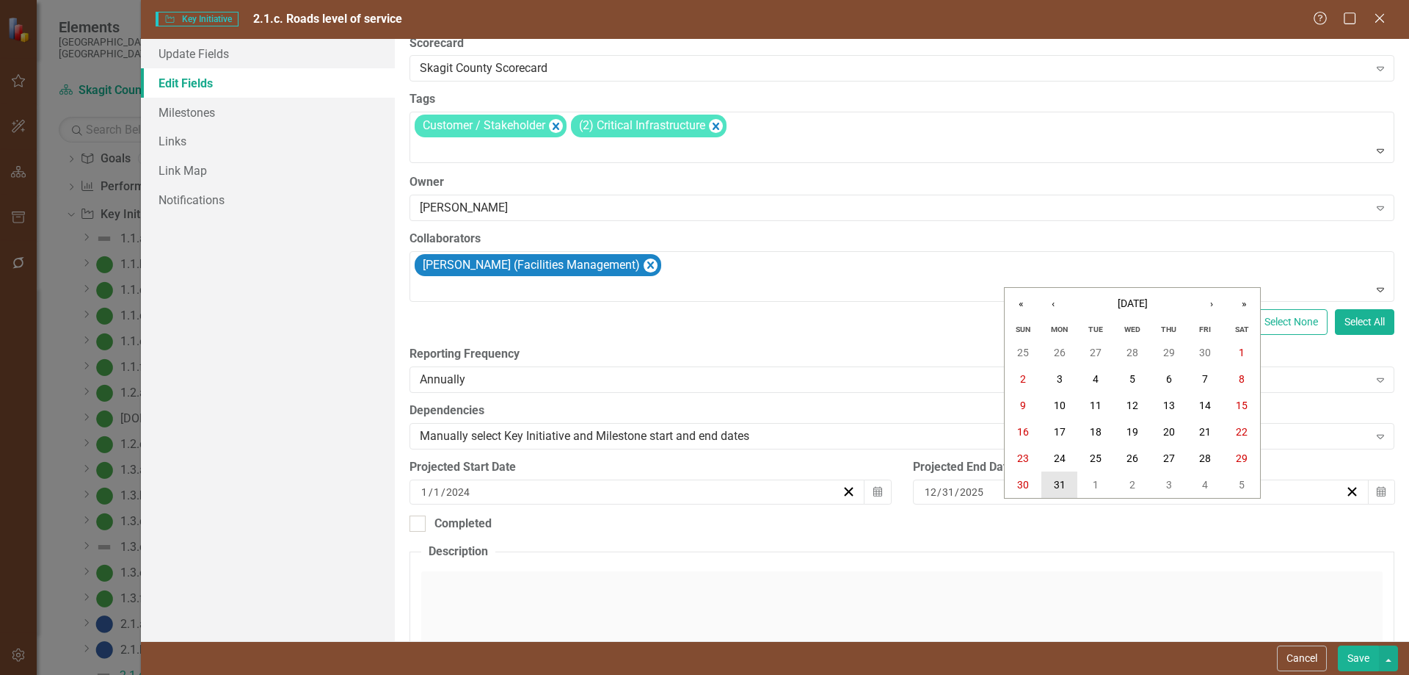
click at [1056, 485] on abbr "31" at bounding box center [1060, 485] width 12 height 12
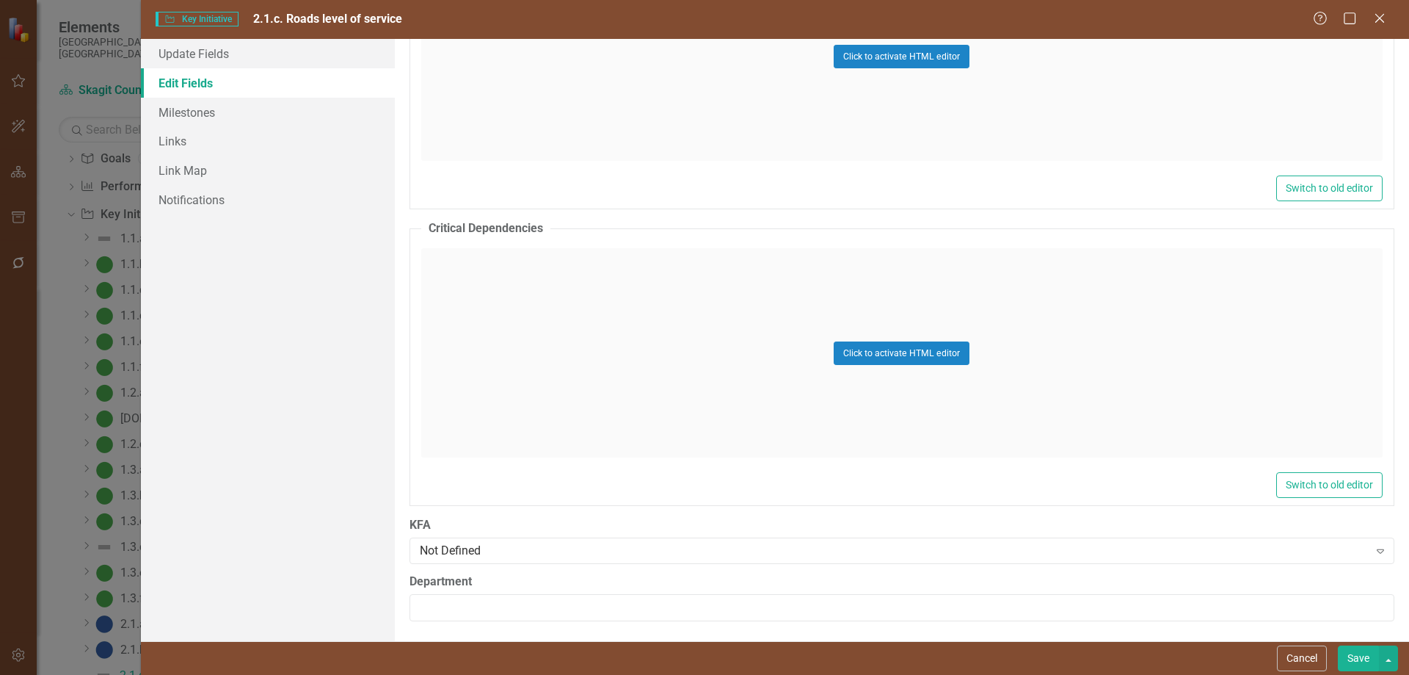
scroll to position [991, 0]
click at [1224, 546] on icon "Expand" at bounding box center [1380, 548] width 15 height 12
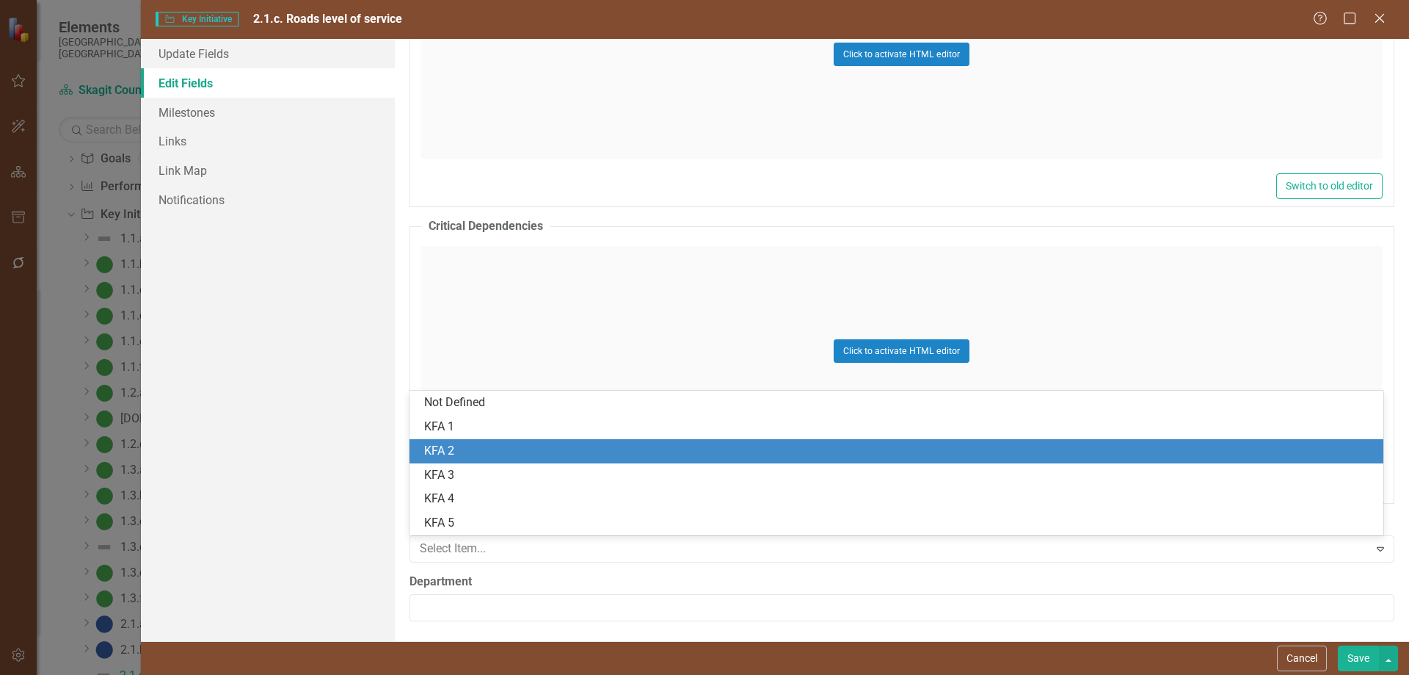
click at [443, 449] on div "KFA 2" at bounding box center [899, 451] width 951 height 17
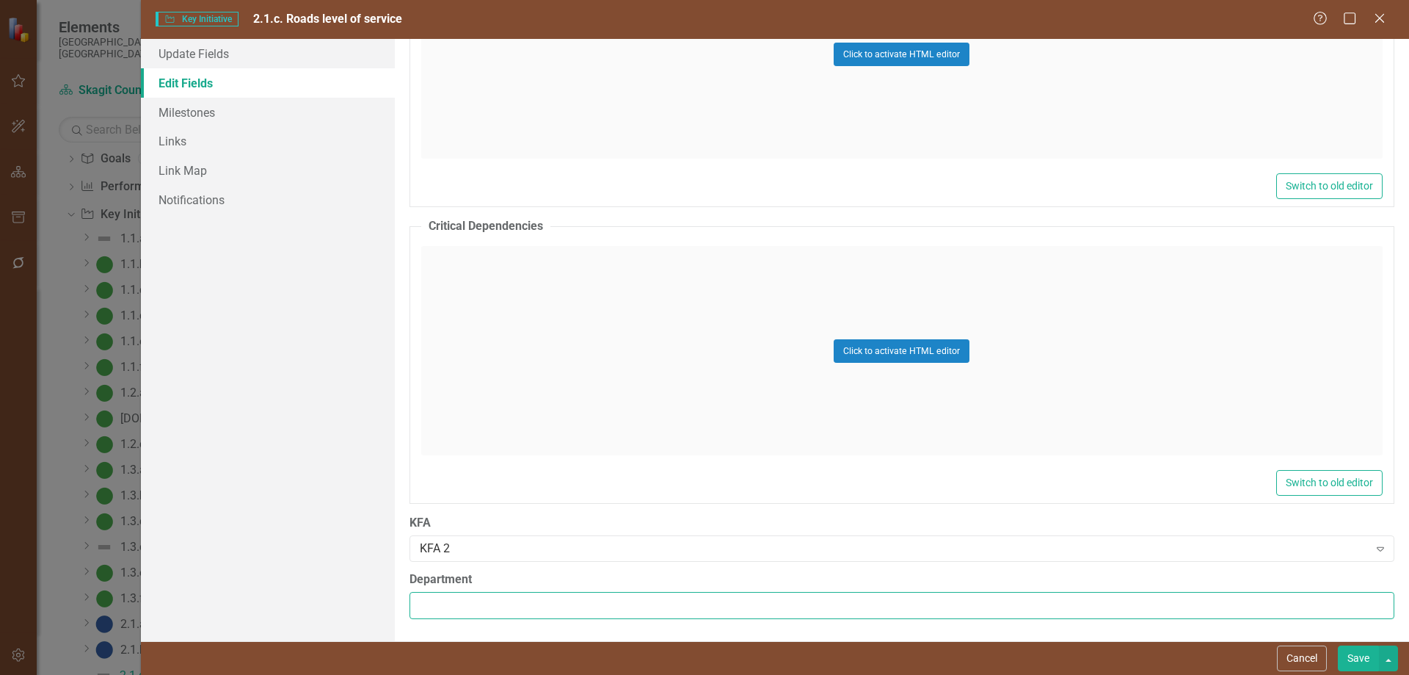
click at [763, 546] on input "Department" at bounding box center [902, 605] width 985 height 27
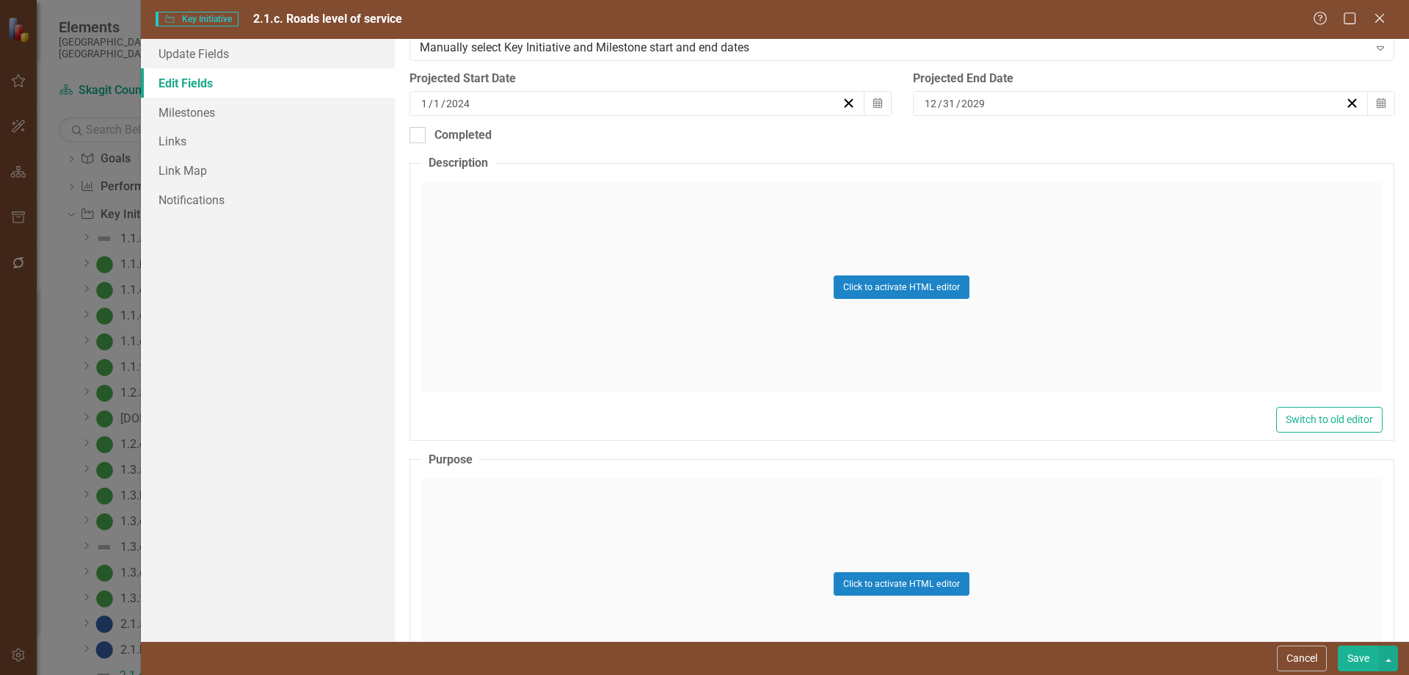
scroll to position [477, 0]
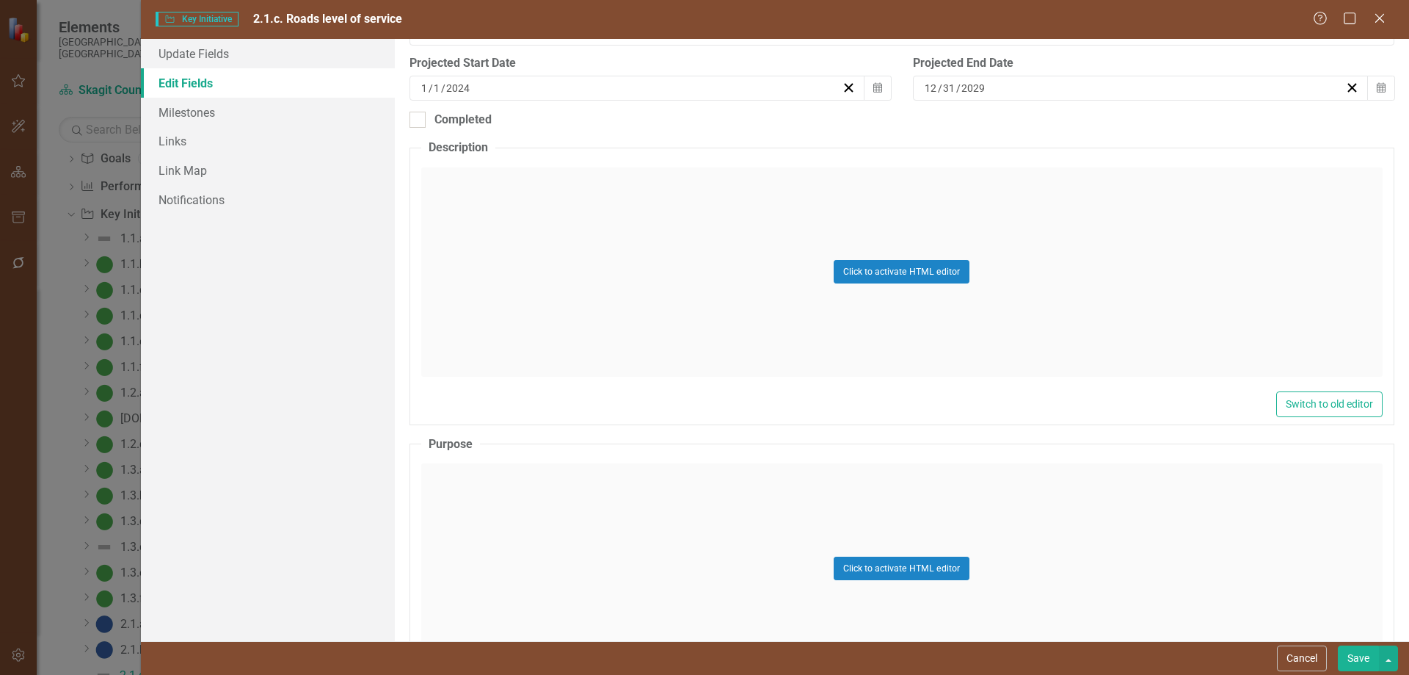
type input "Public Works"
click at [464, 188] on div "Click to activate HTML editor" at bounding box center [902, 271] width 962 height 209
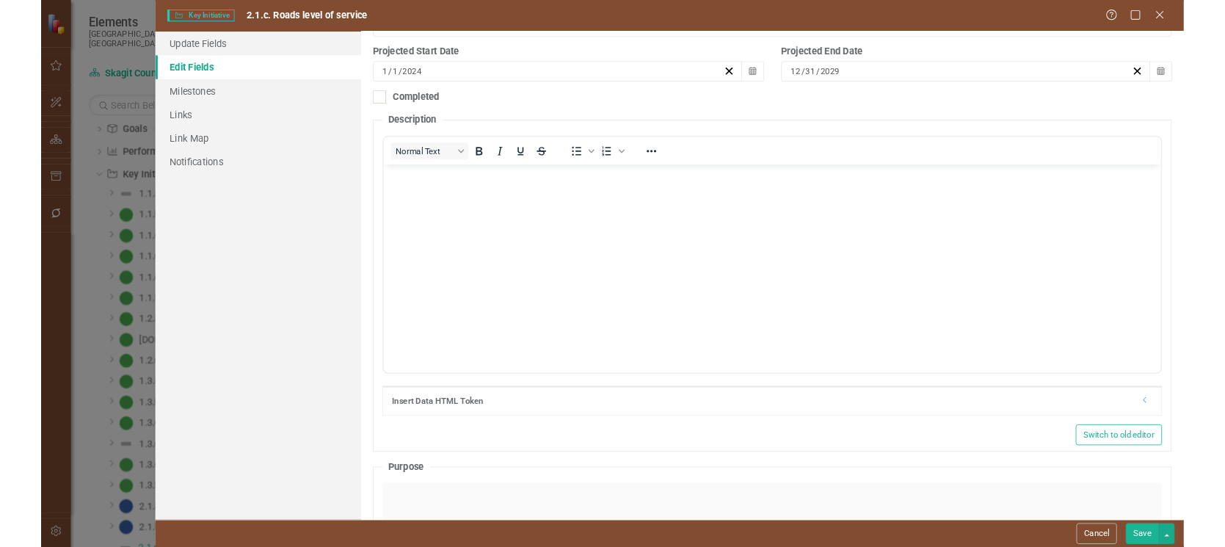
scroll to position [0, 0]
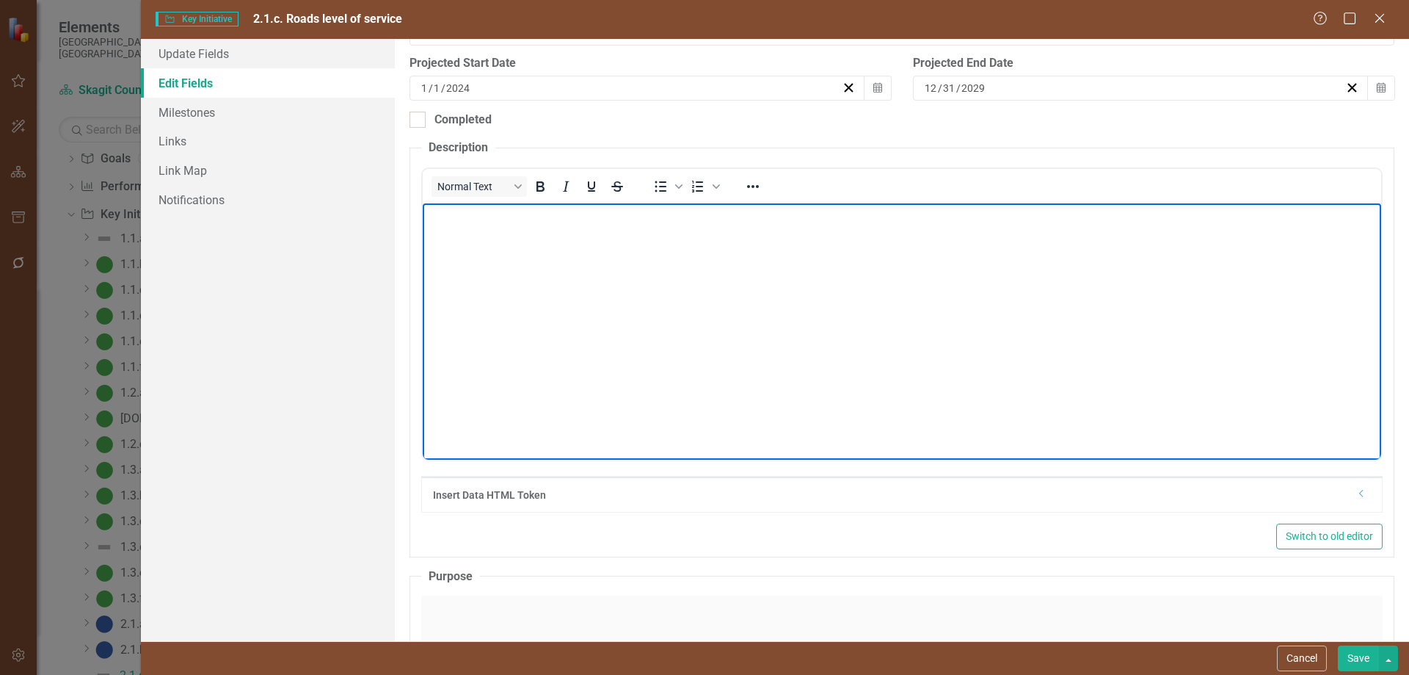
click at [480, 236] on body "Rich Text Area. Press ALT-0 for help." at bounding box center [901, 313] width 959 height 220
click at [424, 213] on body "Identifies road segments being evaluated for level of service with" at bounding box center [901, 313] width 959 height 220
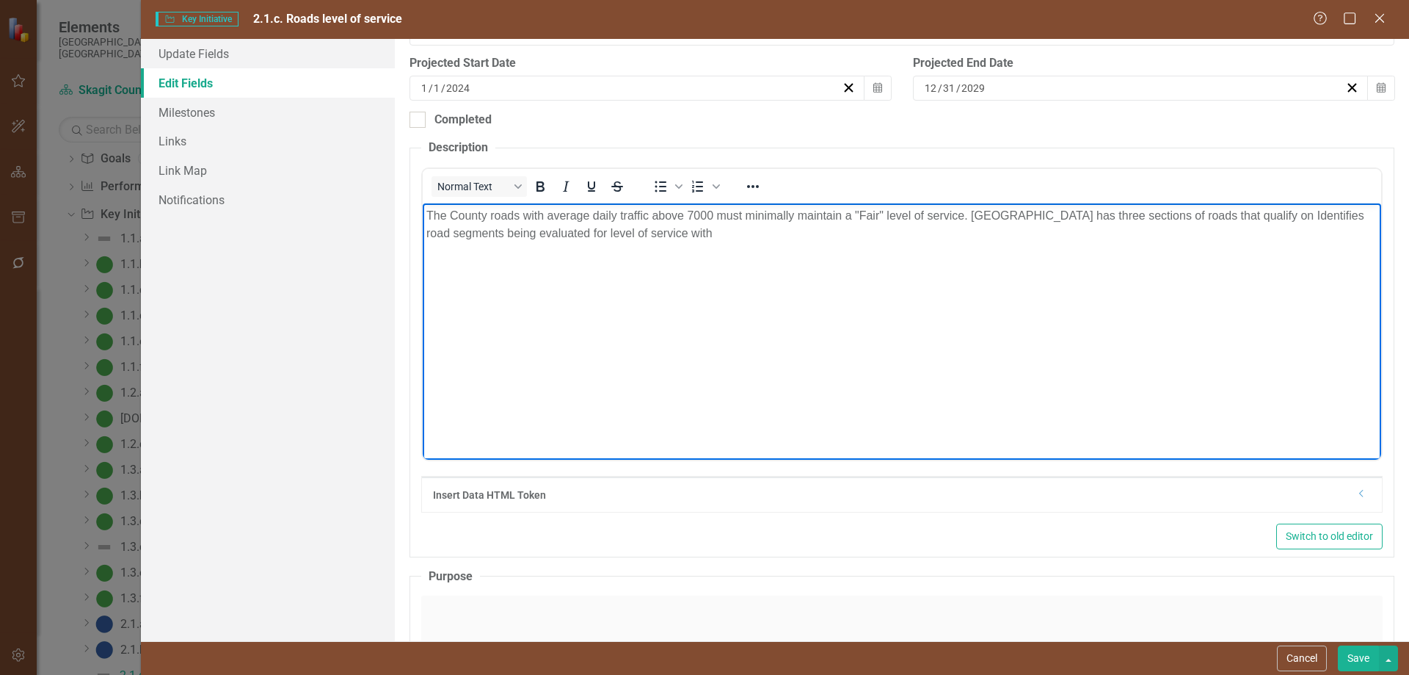
click at [1224, 214] on p "The County roads with average daily traffic above 7000 must minimally maintain …" at bounding box center [901, 223] width 951 height 35
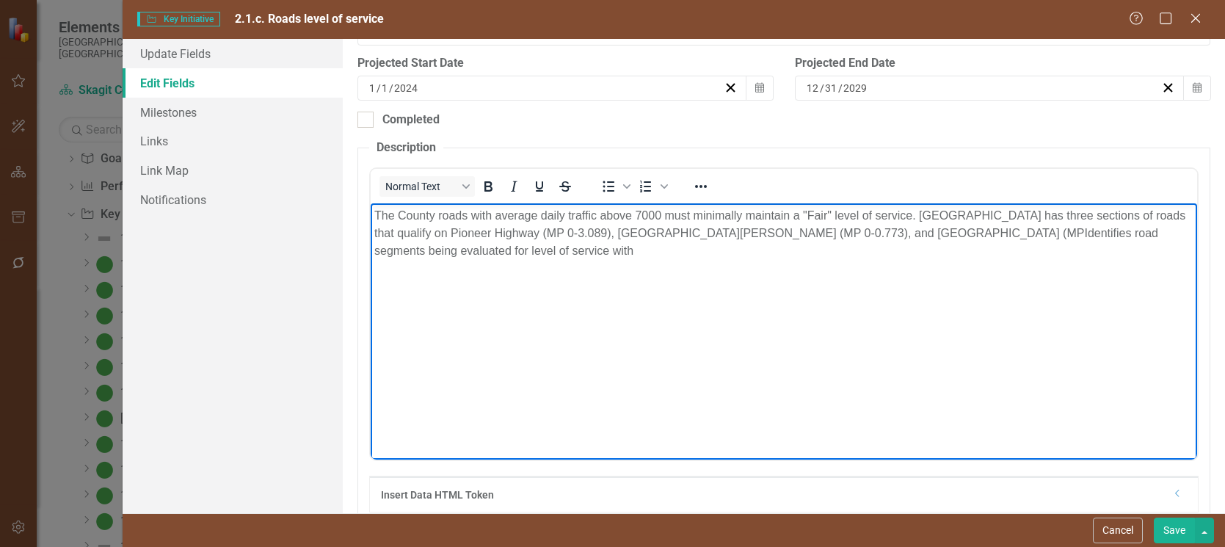
click at [895, 232] on p "The County roads with average daily traffic above 7000 must minimally maintain …" at bounding box center [783, 232] width 819 height 53
drag, startPoint x: 576, startPoint y: 231, endPoint x: 576, endPoint y: 250, distance: 18.4
click at [576, 235] on p "The County roads with average daily traffic above 7000 must minimally maintain …" at bounding box center [783, 232] width 819 height 53
drag, startPoint x: 765, startPoint y: 231, endPoint x: 769, endPoint y: 283, distance: 51.5
click at [762, 249] on p "The County roads with average daily traffic above 7000 must minimally maintain …" at bounding box center [783, 232] width 819 height 53
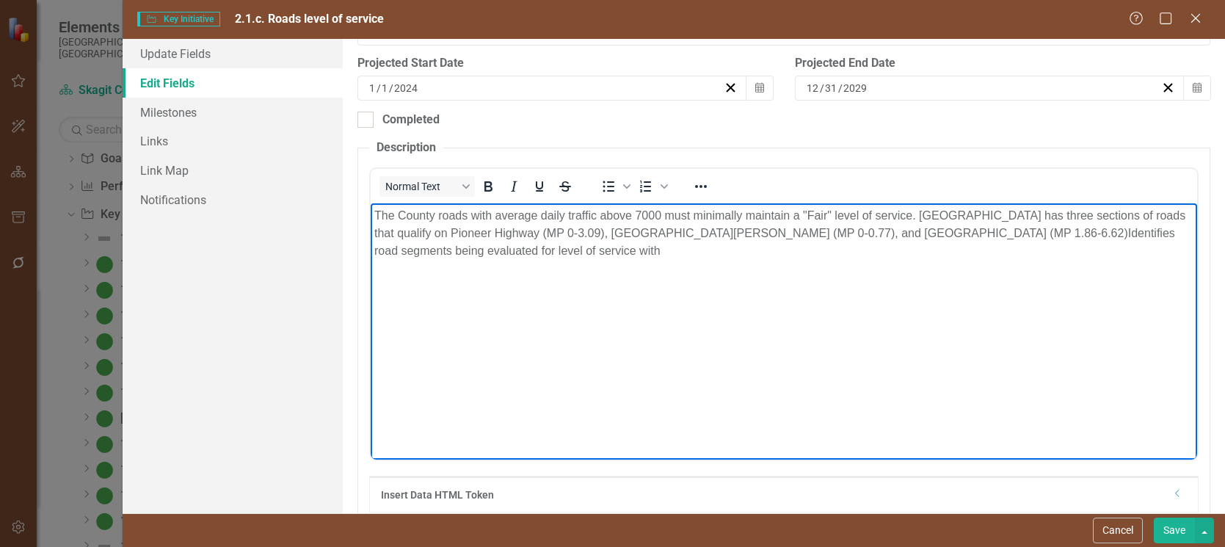
click at [939, 233] on p "The County roads with average daily traffic above 7000 must minimally maintain …" at bounding box center [783, 232] width 819 height 53
click at [939, 234] on p "The County roads with average daily traffic above 7000 must minimally maintain …" at bounding box center [783, 232] width 819 height 53
click at [968, 233] on p "The County roads with average daily traffic above 7000 must minimally maintain …" at bounding box center [783, 232] width 819 height 53
drag, startPoint x: 518, startPoint y: 249, endPoint x: 515, endPoint y: 269, distance: 20.0
click at [518, 250] on p "The County roads with average daily traffic above 7000 must minimally maintain …" at bounding box center [783, 232] width 819 height 53
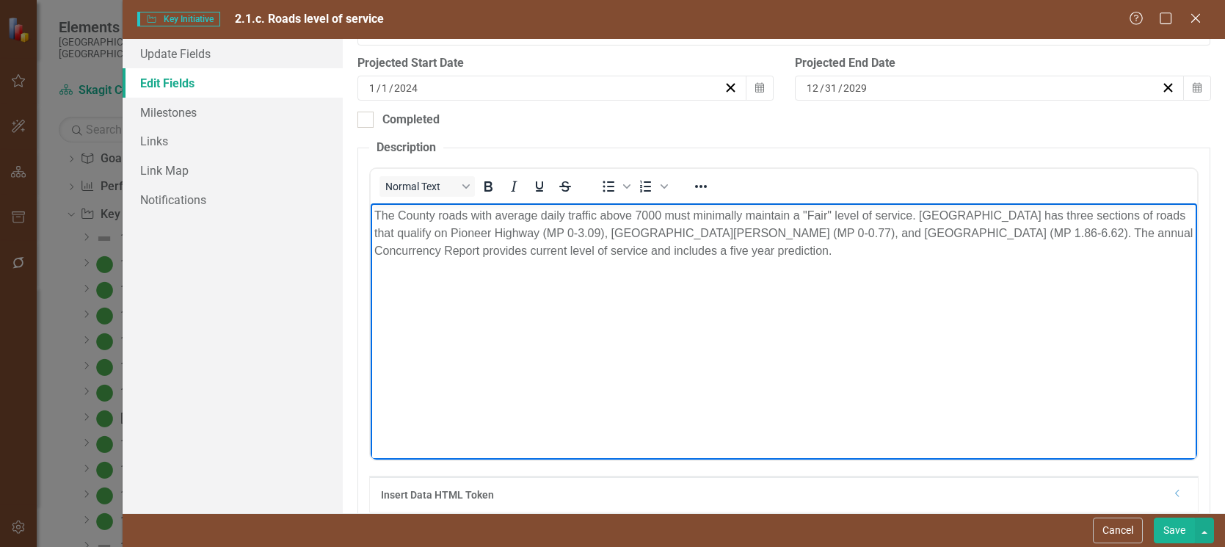
click at [595, 249] on p "The County roads with average daily traffic above 7000 must minimally maintain …" at bounding box center [783, 232] width 819 height 53
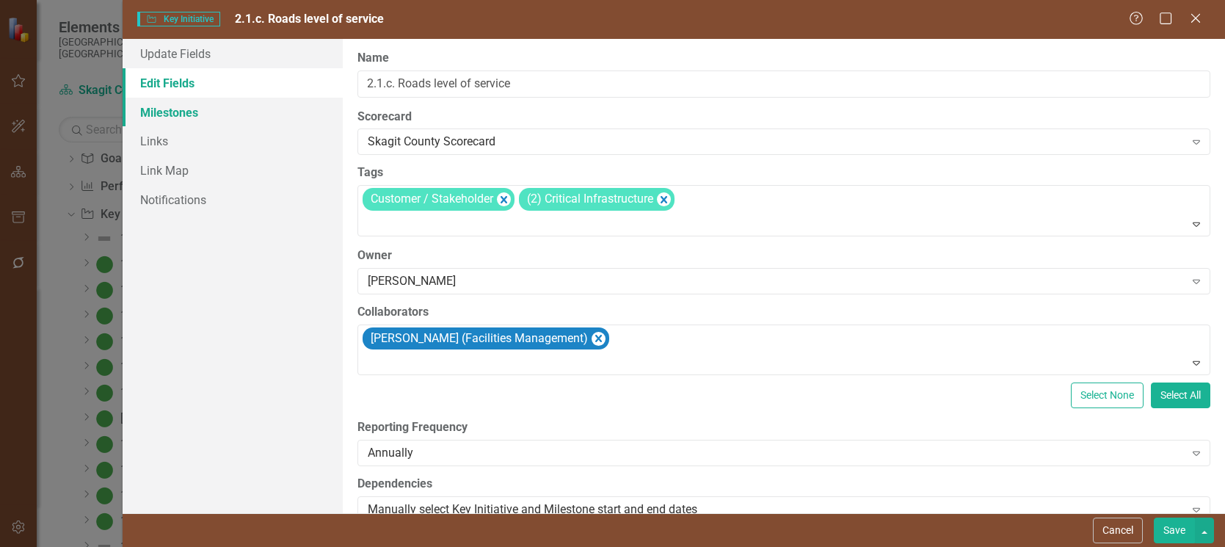
click at [163, 109] on link "Milestones" at bounding box center [233, 112] width 220 height 29
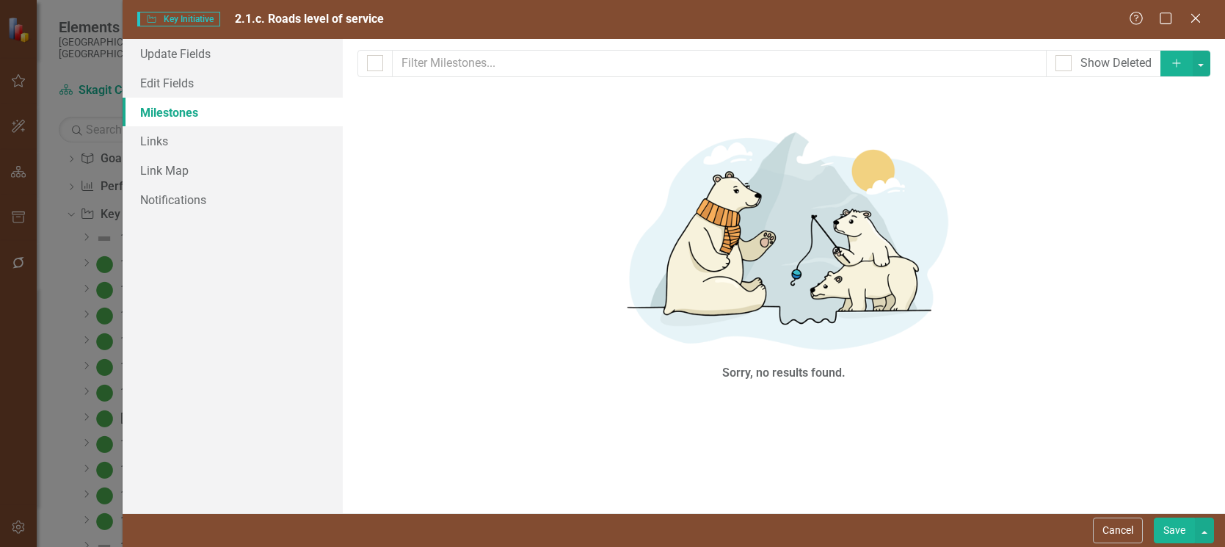
click at [1177, 62] on icon "Add" at bounding box center [1176, 63] width 13 height 10
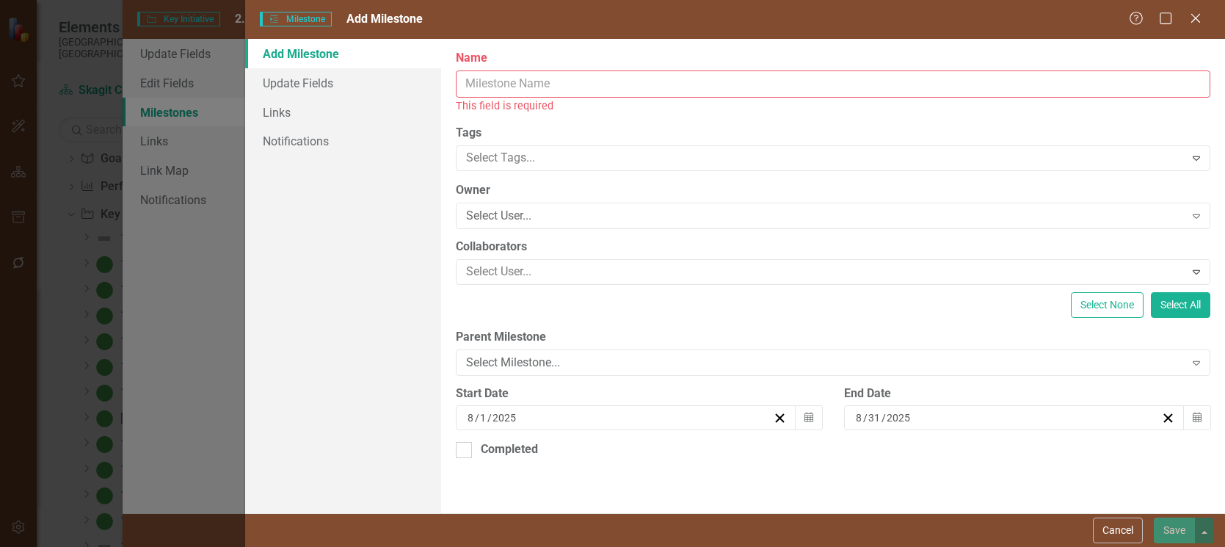
click at [552, 87] on input "Name" at bounding box center [833, 83] width 755 height 27
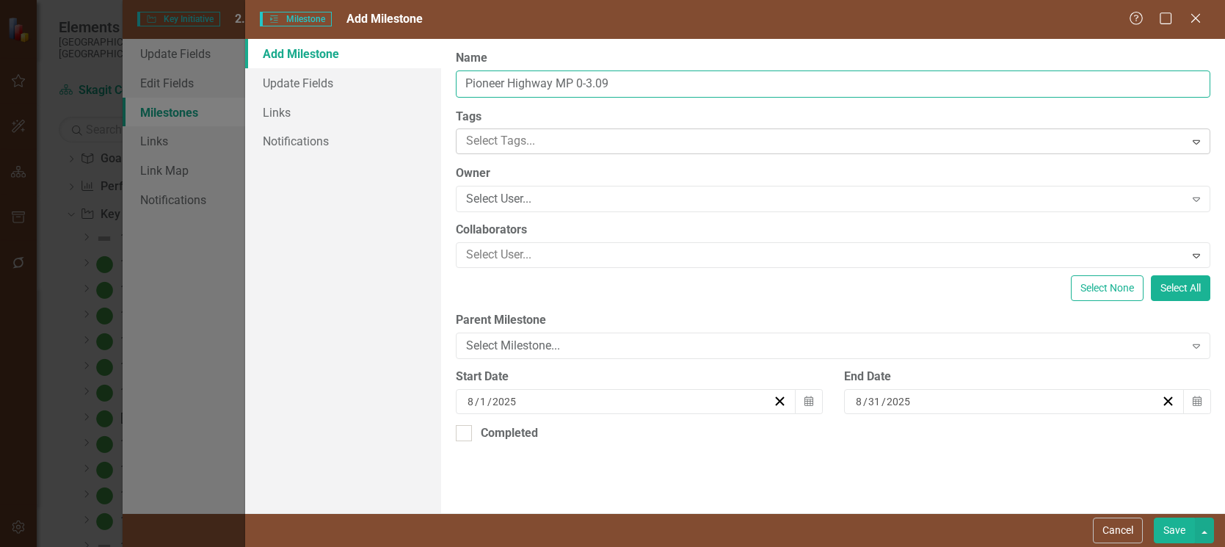
type input "Pioneer Highway MP 0-3.09"
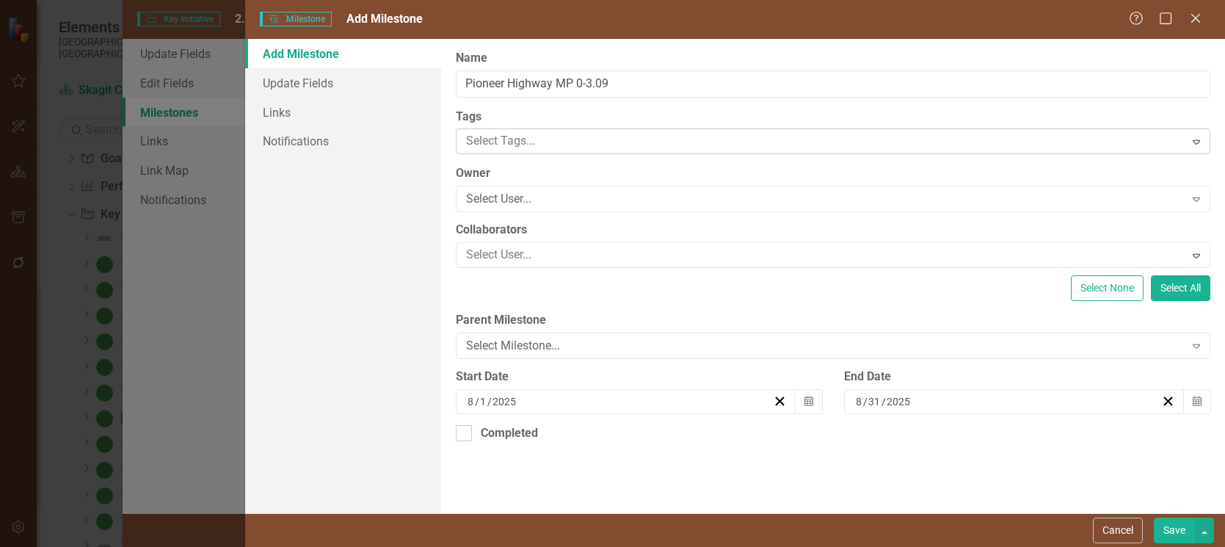
click at [1199, 140] on icon at bounding box center [1196, 142] width 7 height 4
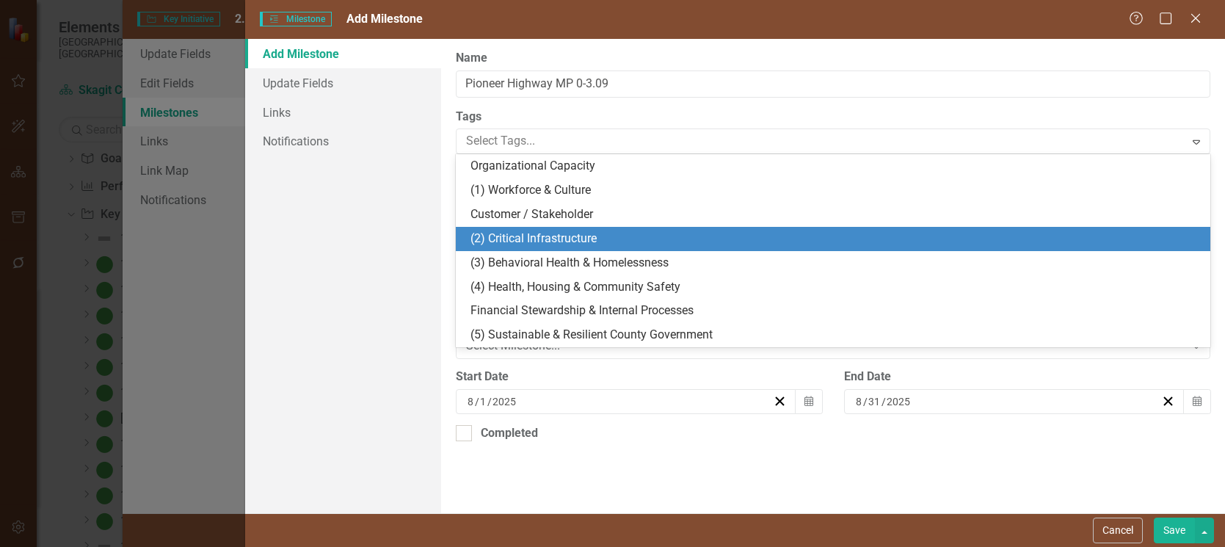
click at [515, 236] on span "(2) Critical Infrastructure" at bounding box center [534, 238] width 126 height 14
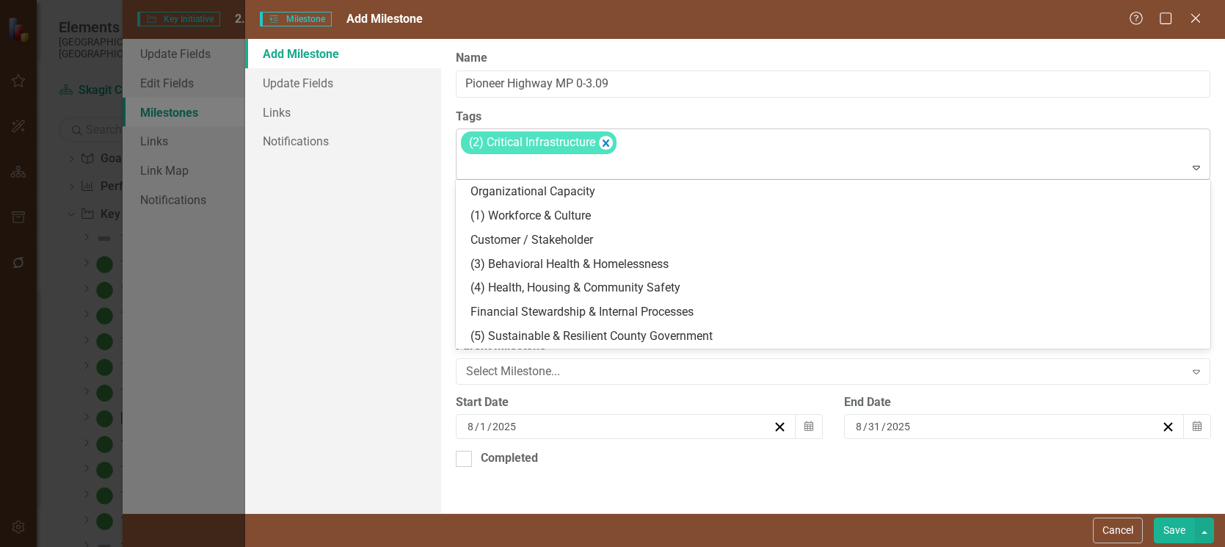
click at [1197, 165] on icon "Expand" at bounding box center [1196, 167] width 15 height 12
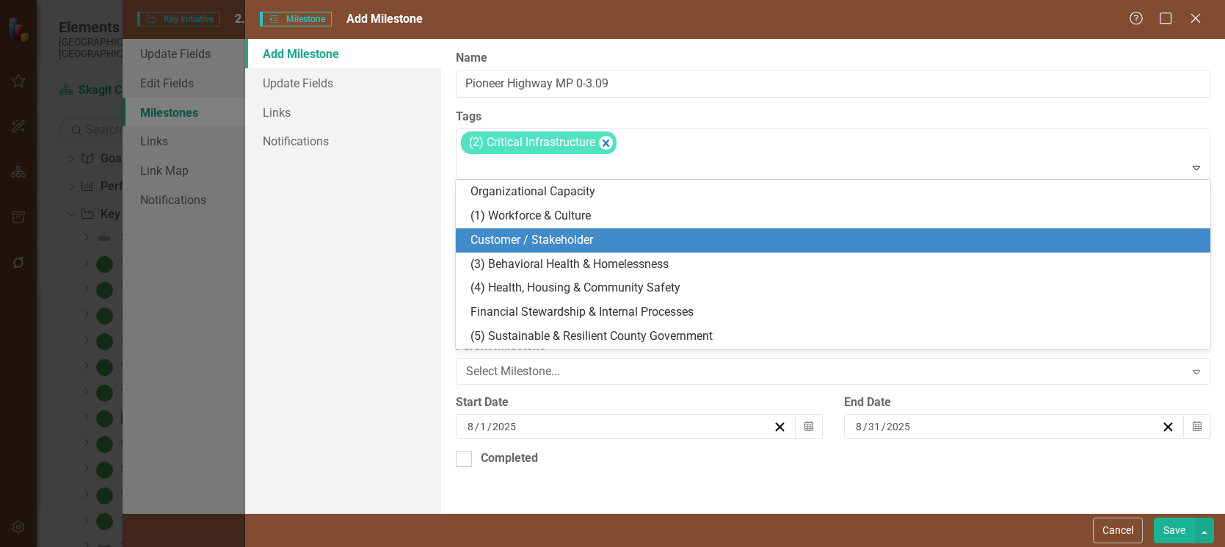
click at [574, 233] on span "Customer / Stakeholder" at bounding box center [532, 240] width 123 height 14
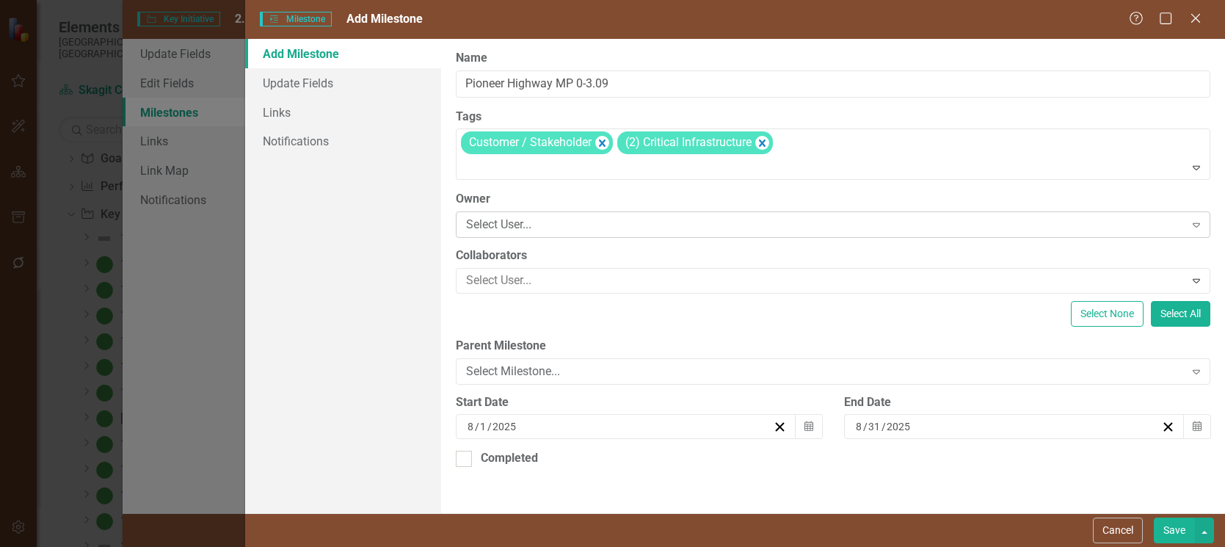
click at [537, 227] on div "Select User..." at bounding box center [825, 225] width 719 height 17
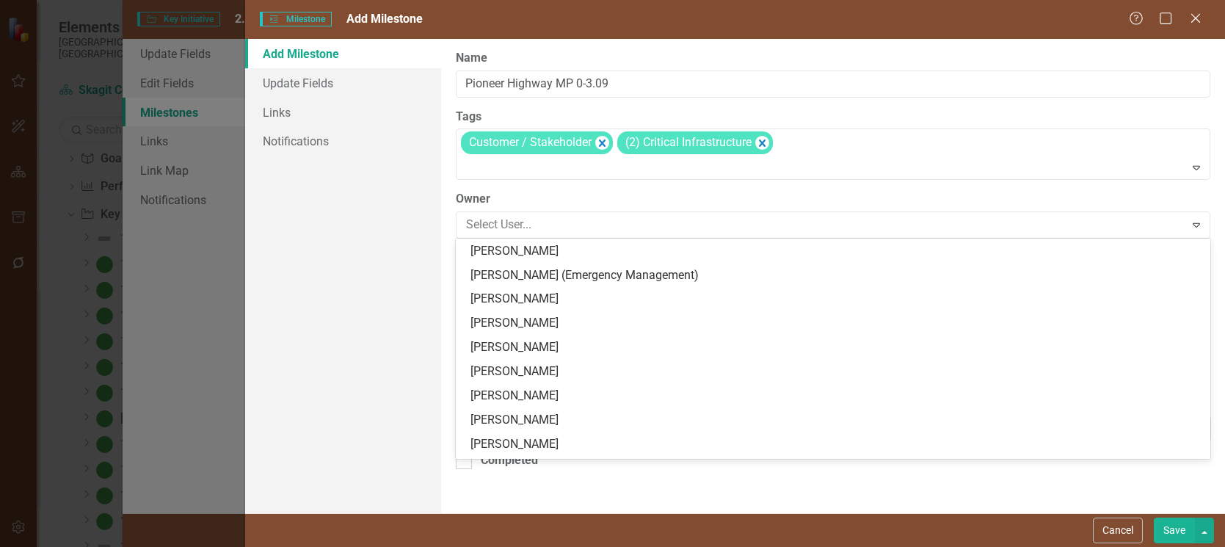
scroll to position [468, 0]
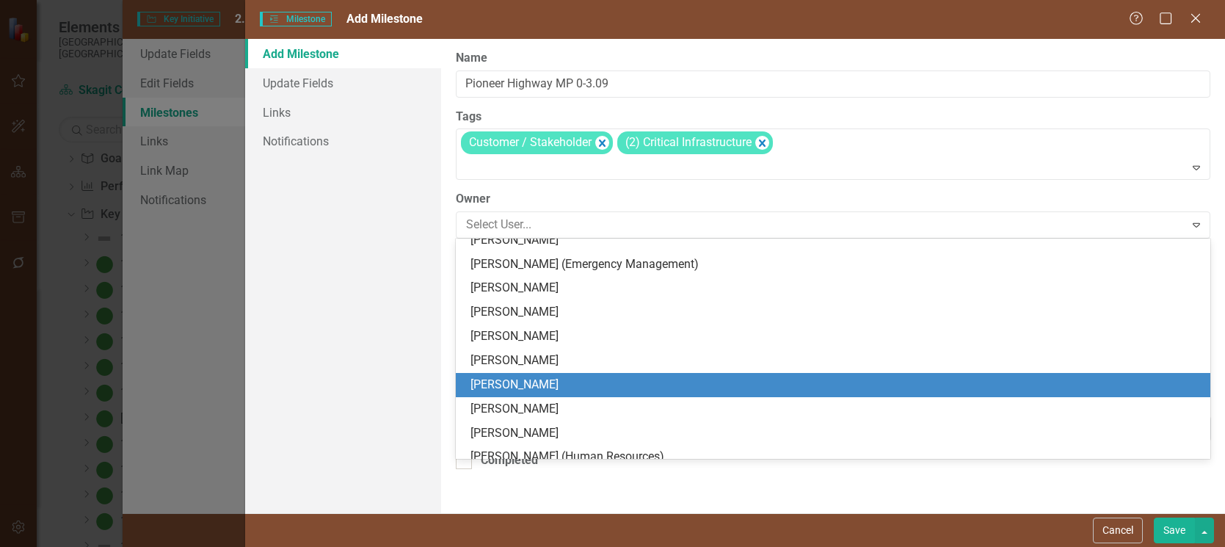
click at [513, 381] on div "[PERSON_NAME]" at bounding box center [836, 385] width 731 height 17
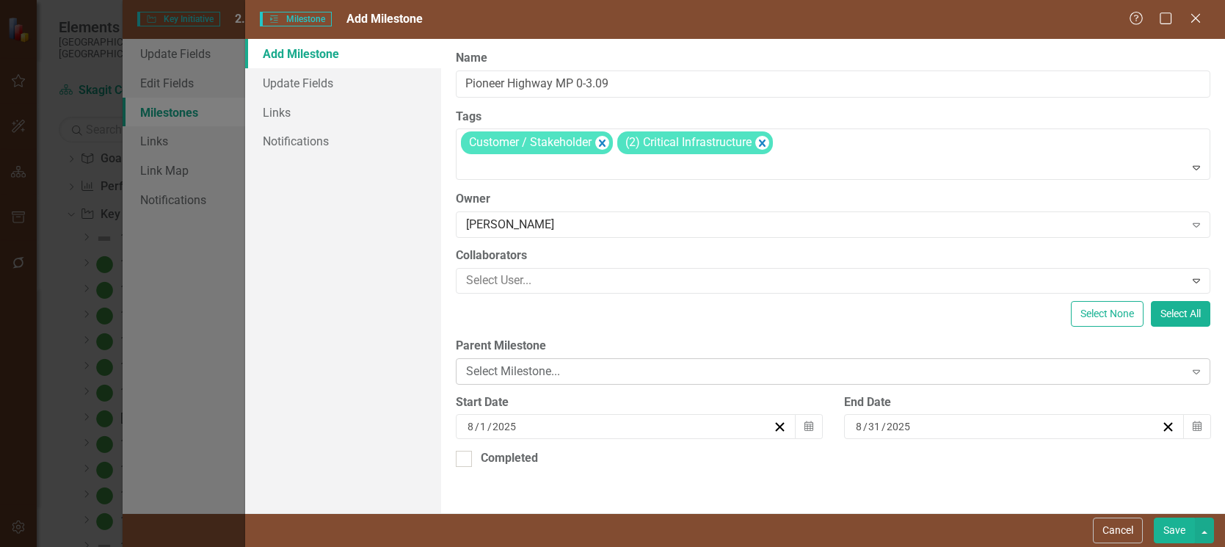
click at [1198, 369] on icon "Expand" at bounding box center [1196, 372] width 15 height 12
click at [672, 304] on div "Select None Select All" at bounding box center [833, 314] width 755 height 26
click at [810, 424] on icon "Calendar" at bounding box center [809, 426] width 9 height 10
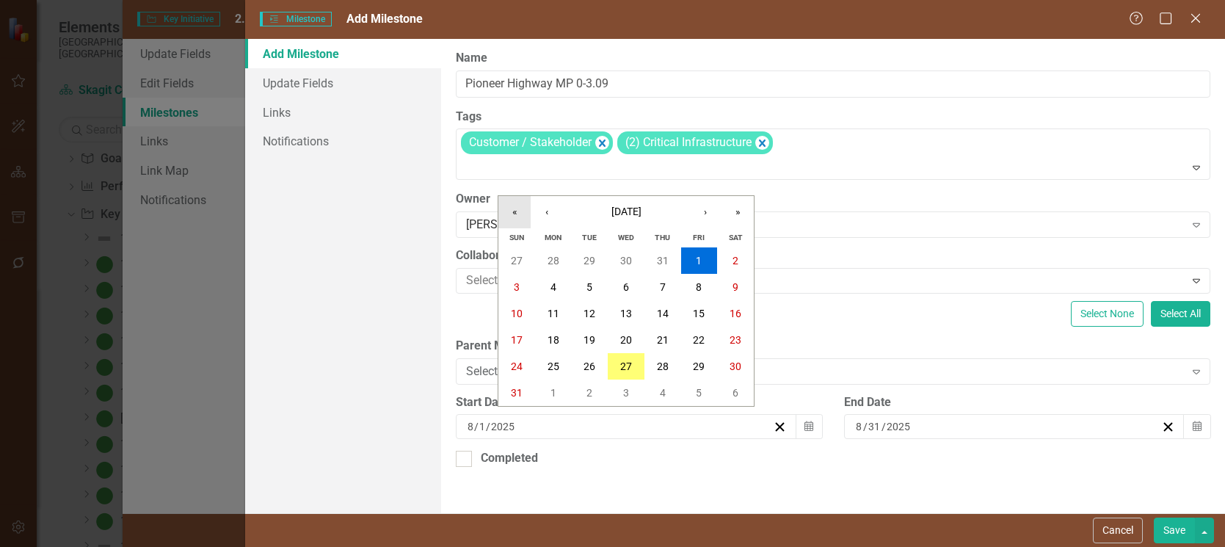
click at [512, 211] on button "«" at bounding box center [514, 212] width 32 height 32
click at [512, 210] on button "«" at bounding box center [514, 212] width 32 height 32
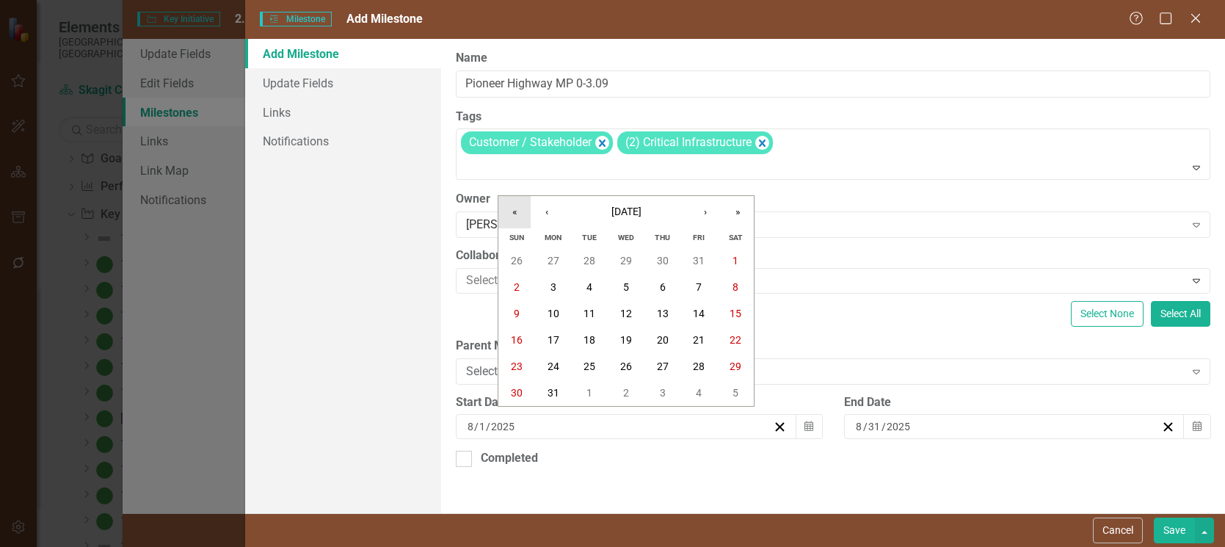
click at [512, 210] on button "«" at bounding box center [514, 212] width 32 height 32
click at [663, 259] on abbr "1" at bounding box center [663, 261] width 6 height 12
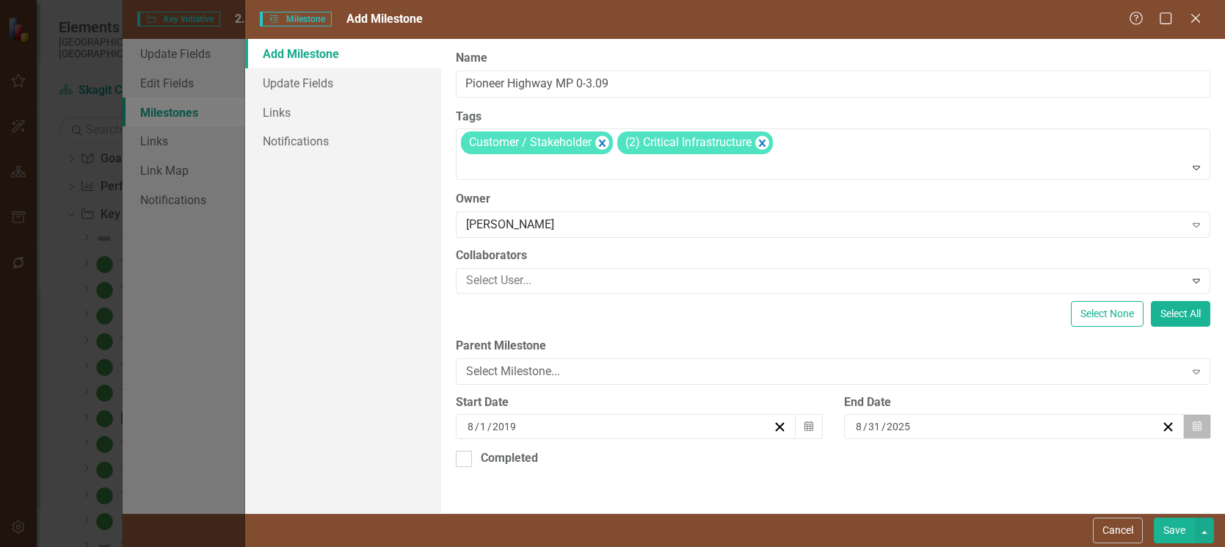
click at [1197, 423] on icon "button" at bounding box center [1197, 426] width 9 height 10
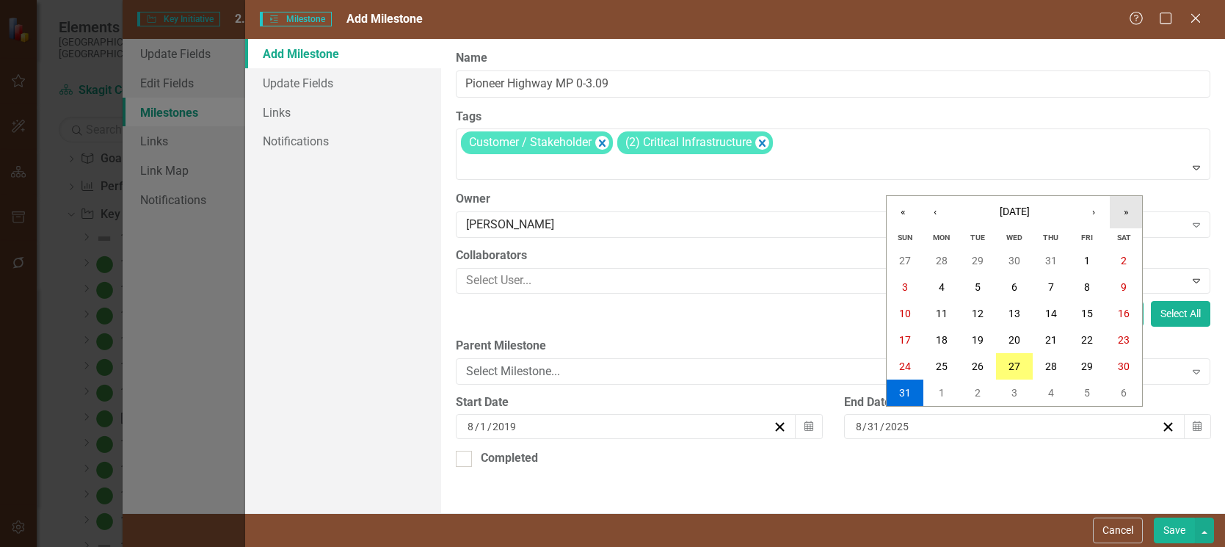
click at [1128, 211] on button "»" at bounding box center [1126, 212] width 32 height 32
click at [1093, 214] on button "›" at bounding box center [1094, 212] width 32 height 32
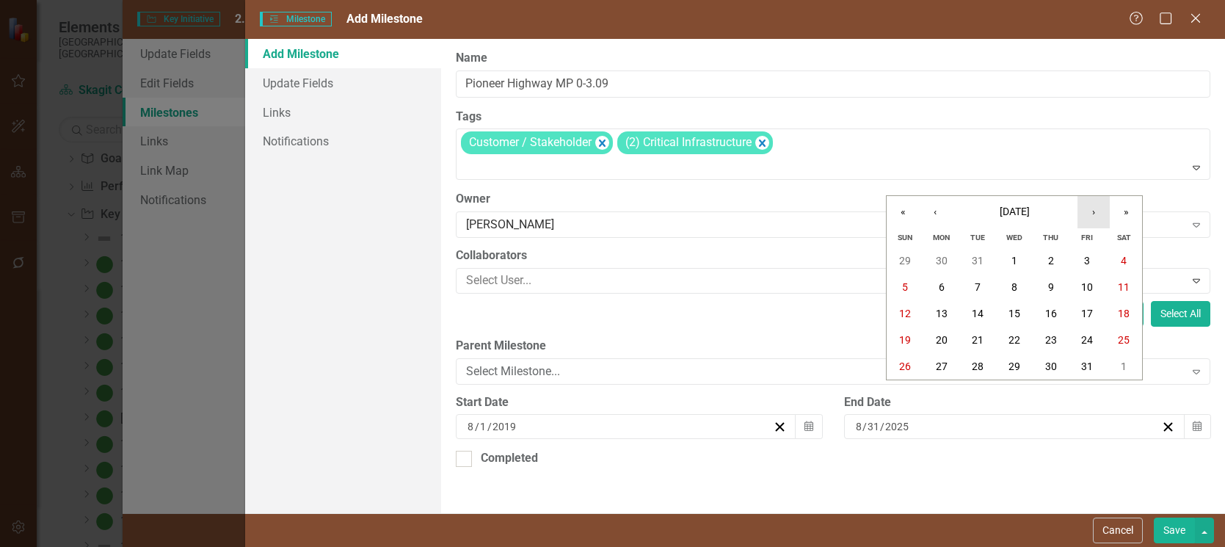
click at [1093, 214] on button "›" at bounding box center [1094, 212] width 32 height 32
click at [1094, 214] on button "›" at bounding box center [1094, 212] width 32 height 32
click at [939, 388] on abbr "31" at bounding box center [942, 393] width 12 height 12
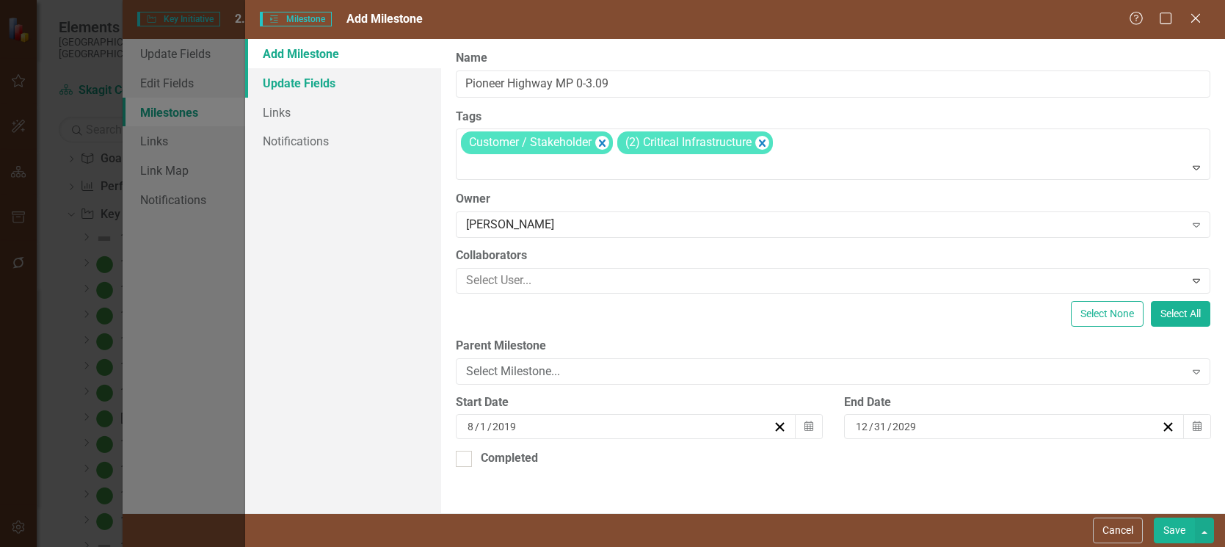
click at [316, 81] on link "Update Fields" at bounding box center [343, 82] width 196 height 29
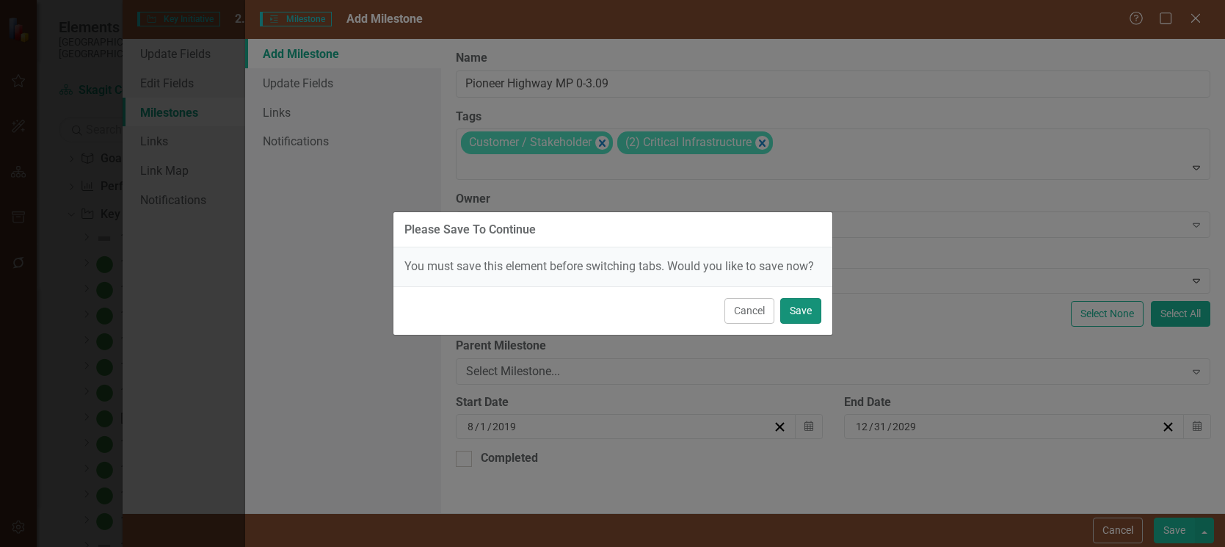
click at [799, 310] on button "Save" at bounding box center [800, 311] width 41 height 26
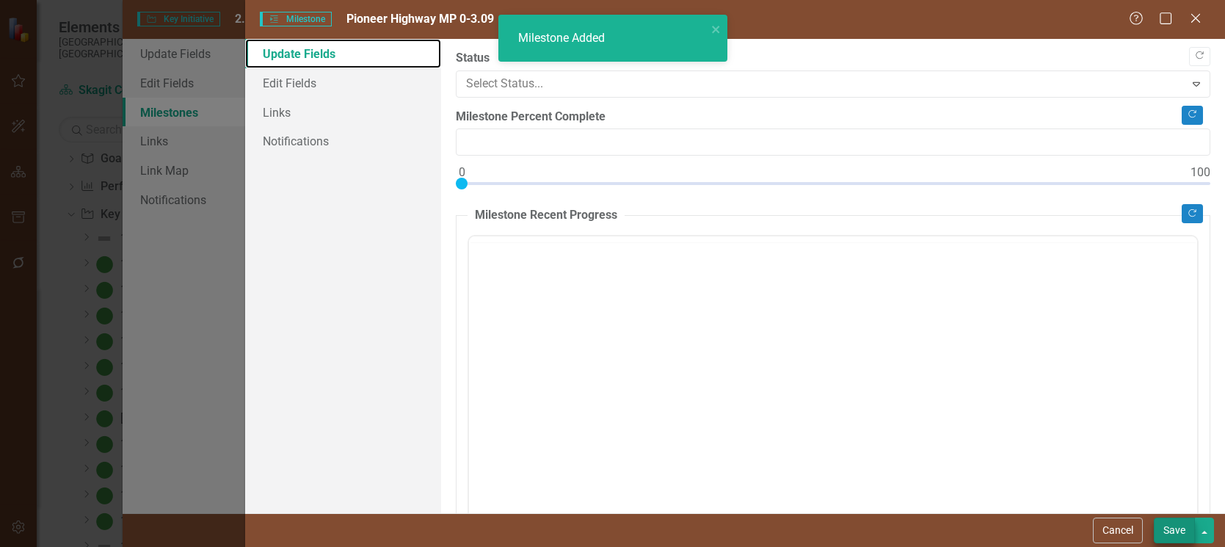
checkbox input "false"
type input "0"
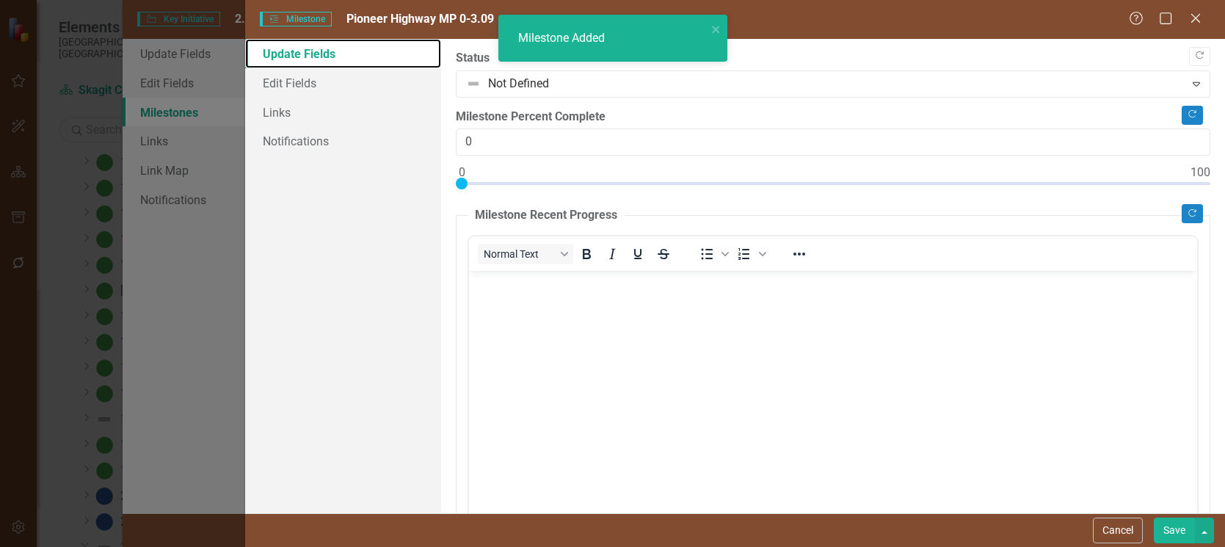
scroll to position [0, 0]
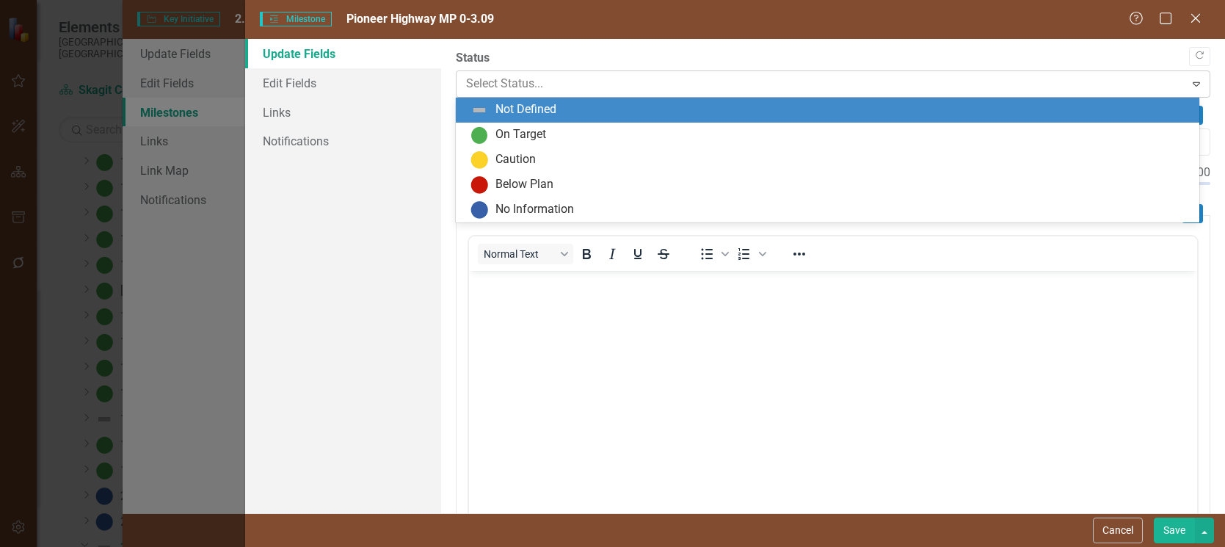
click at [1189, 78] on icon "Expand" at bounding box center [1196, 84] width 15 height 12
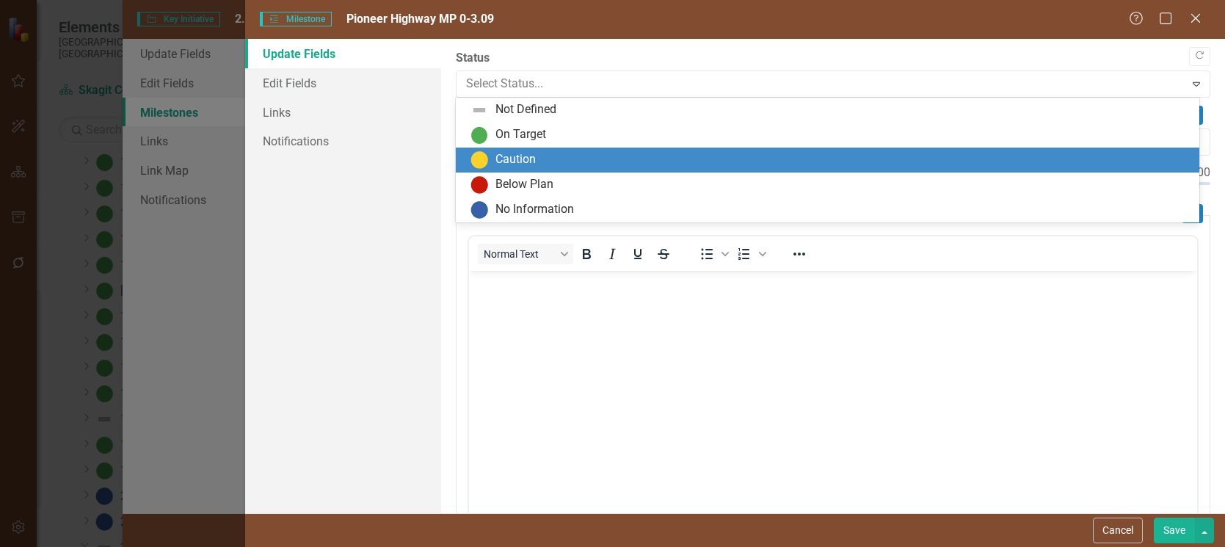
click at [520, 158] on div "Caution" at bounding box center [516, 159] width 40 height 17
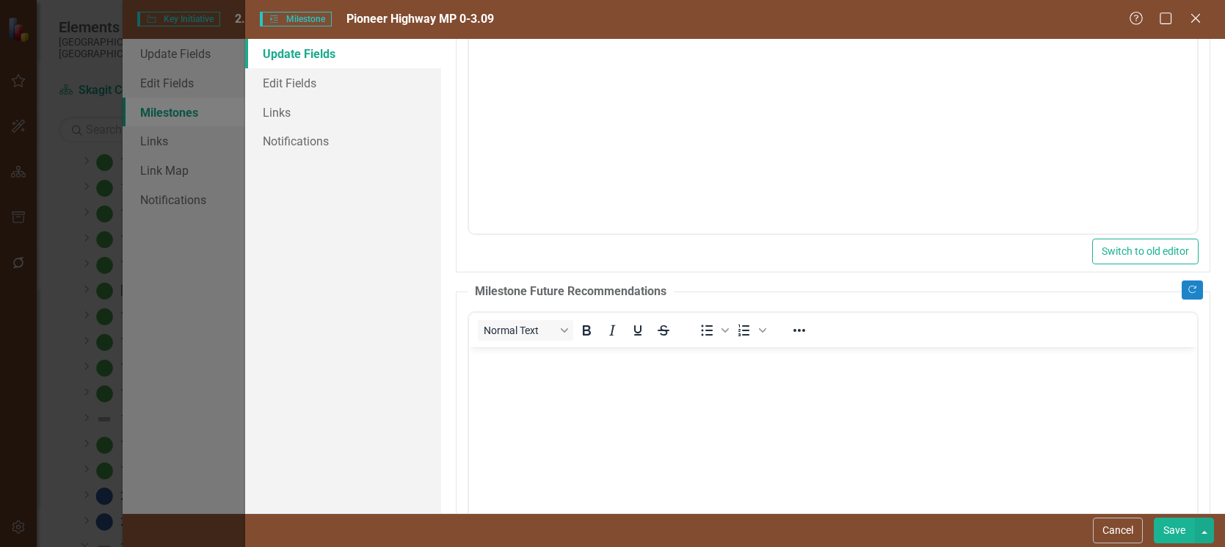
scroll to position [367, 0]
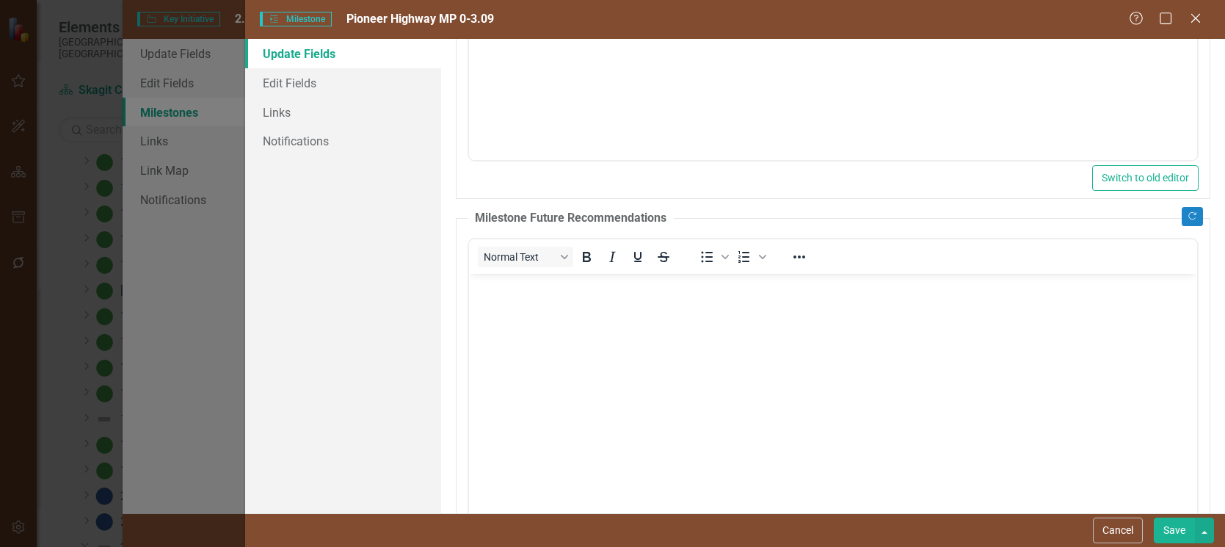
click at [512, 294] on p "Rich Text Area. Press ALT-0 for help." at bounding box center [832, 286] width 721 height 18
